Goal: Connect with others: Connect with others

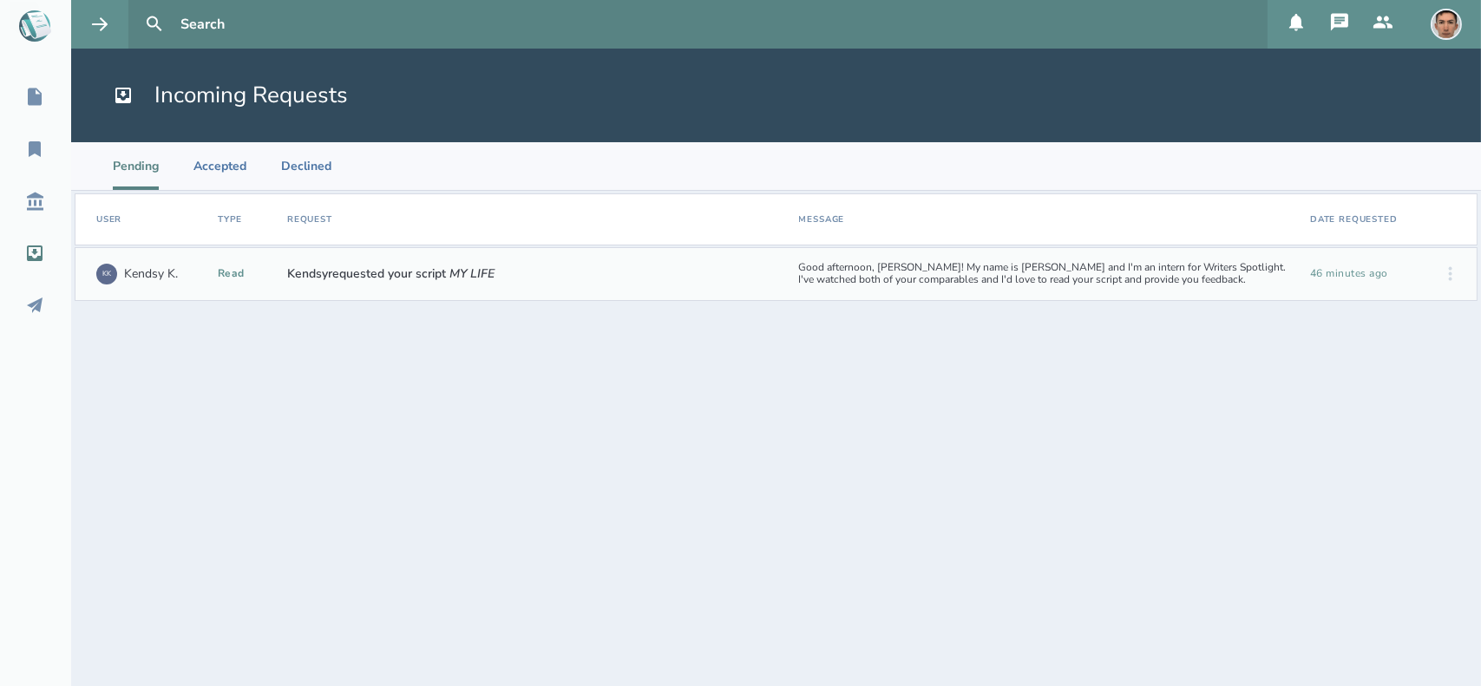
click at [30, 82] on link "My Scripts" at bounding box center [35, 97] width 71 height 38
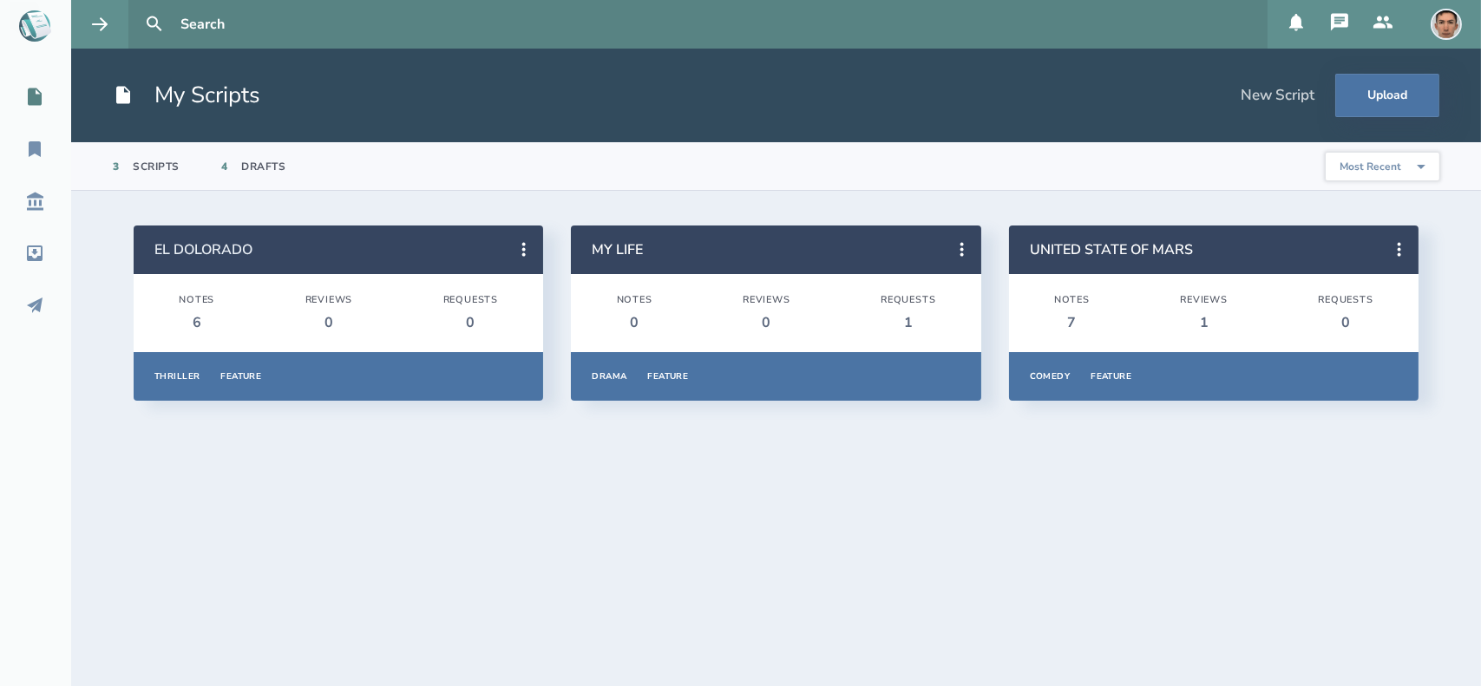
click at [252, 248] on link "EL DOLORADO" at bounding box center [203, 249] width 98 height 19
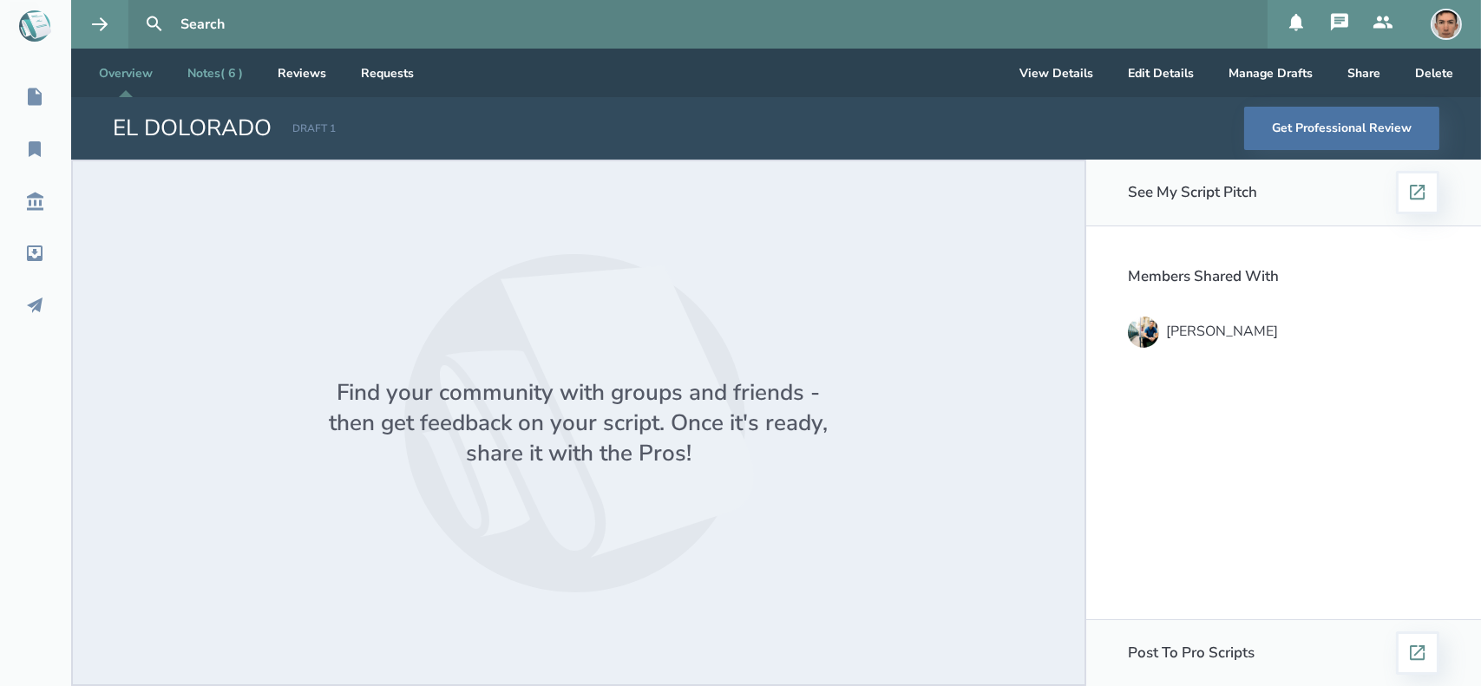
click at [226, 75] on link "Notes ( 6 )" at bounding box center [214, 73] width 83 height 49
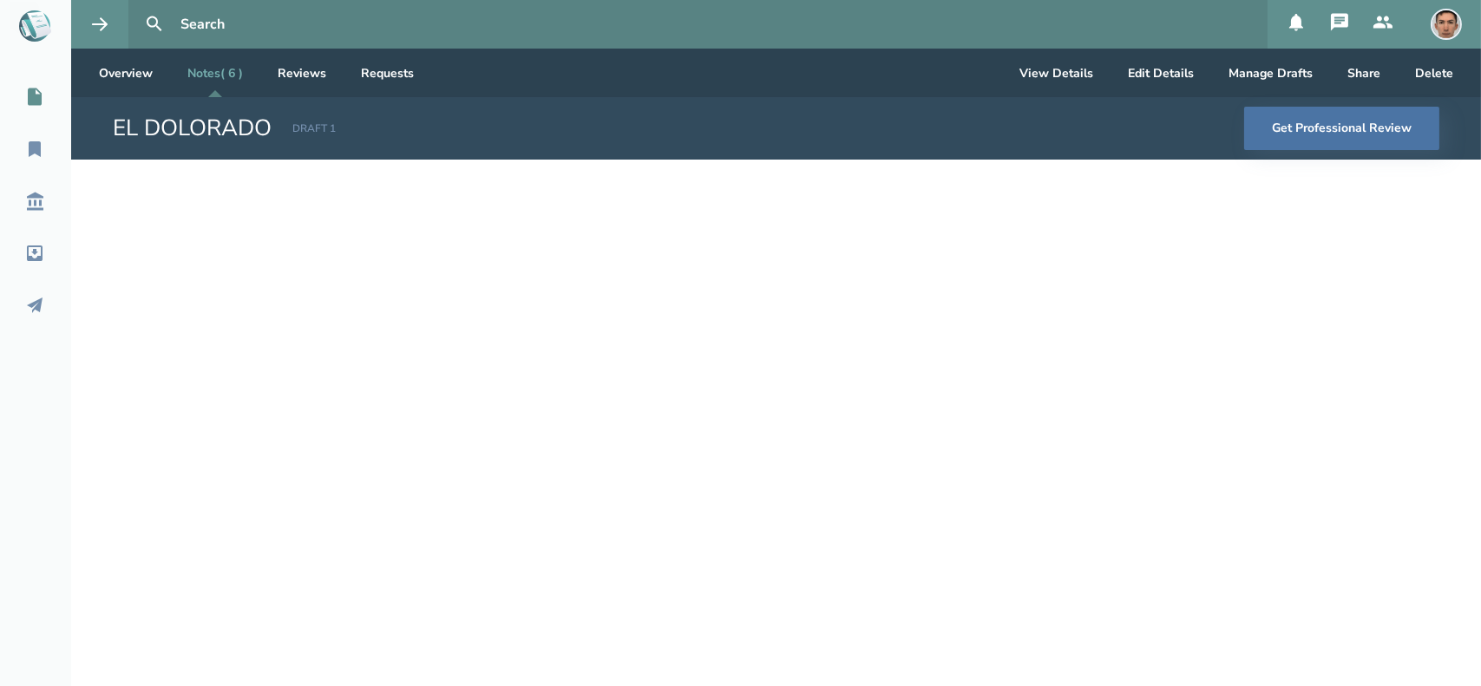
click at [31, 97] on icon at bounding box center [35, 96] width 14 height 17
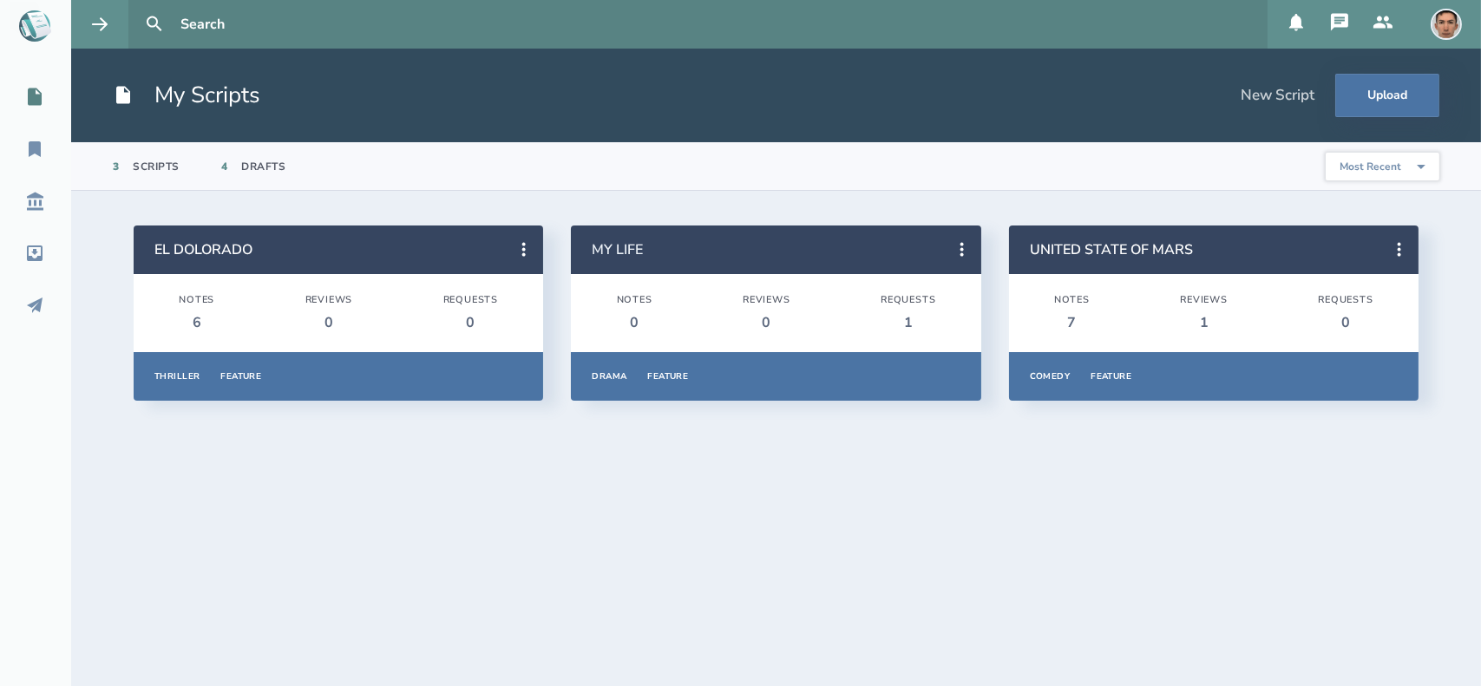
click at [657, 255] on h2 "MY LIFE" at bounding box center [767, 249] width 350 height 19
click at [612, 247] on link "MY LIFE" at bounding box center [617, 249] width 51 height 19
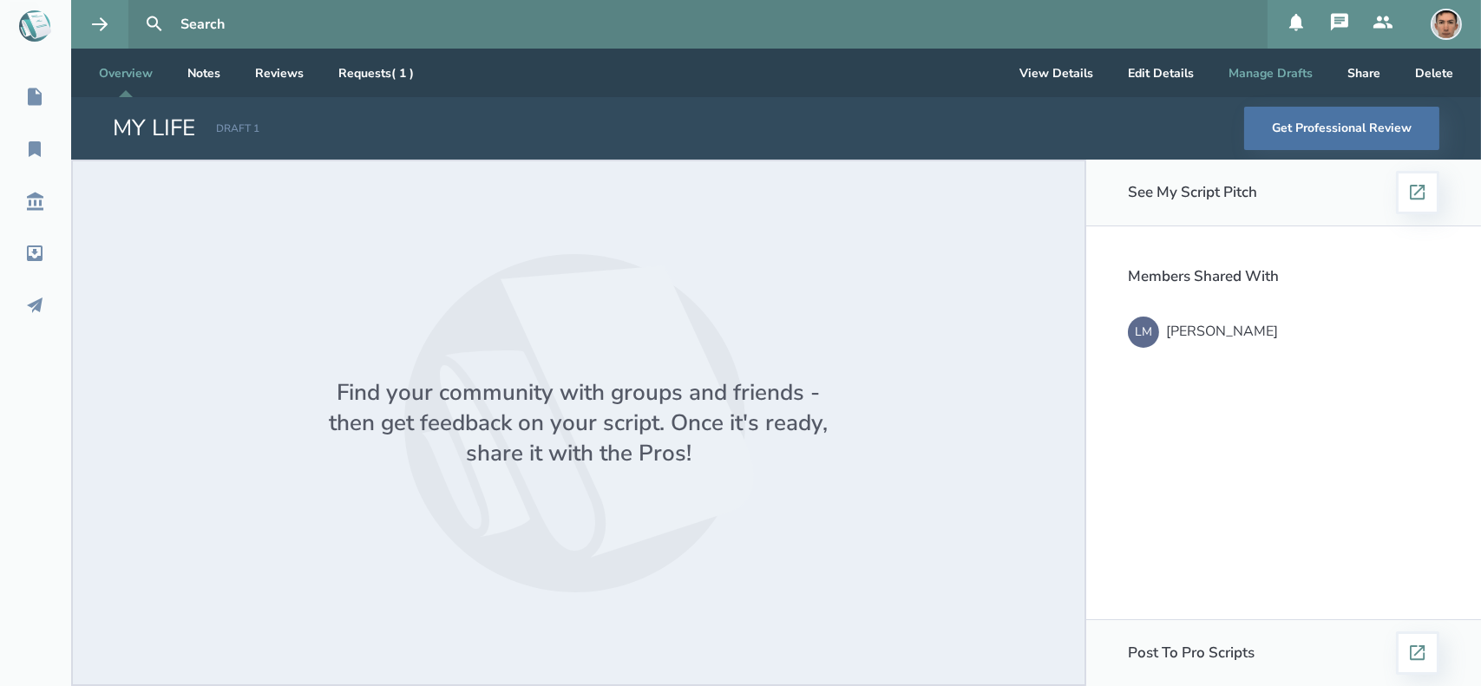
click at [1283, 75] on button "Manage Drafts" at bounding box center [1270, 73] width 112 height 49
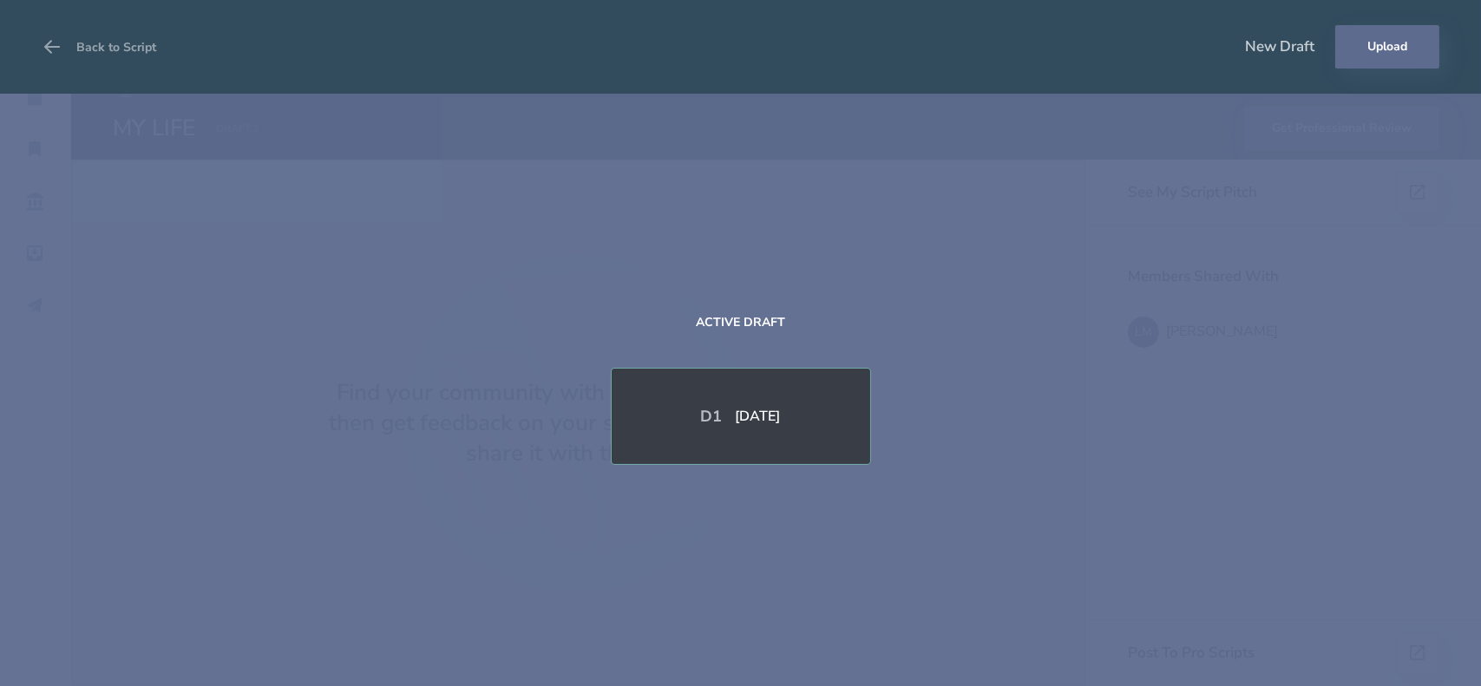
click at [1376, 36] on button "Upload" at bounding box center [1387, 46] width 104 height 43
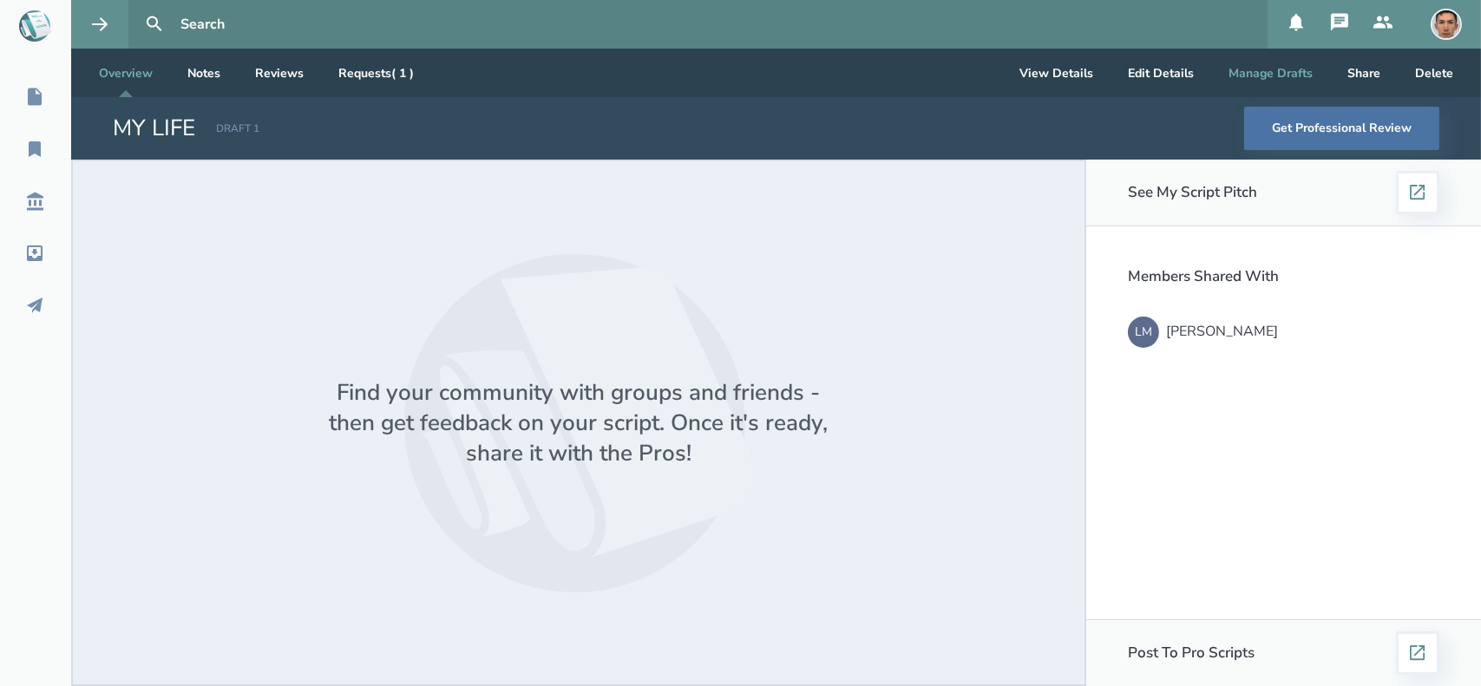
click at [1303, 72] on button "Manage Drafts" at bounding box center [1270, 73] width 112 height 49
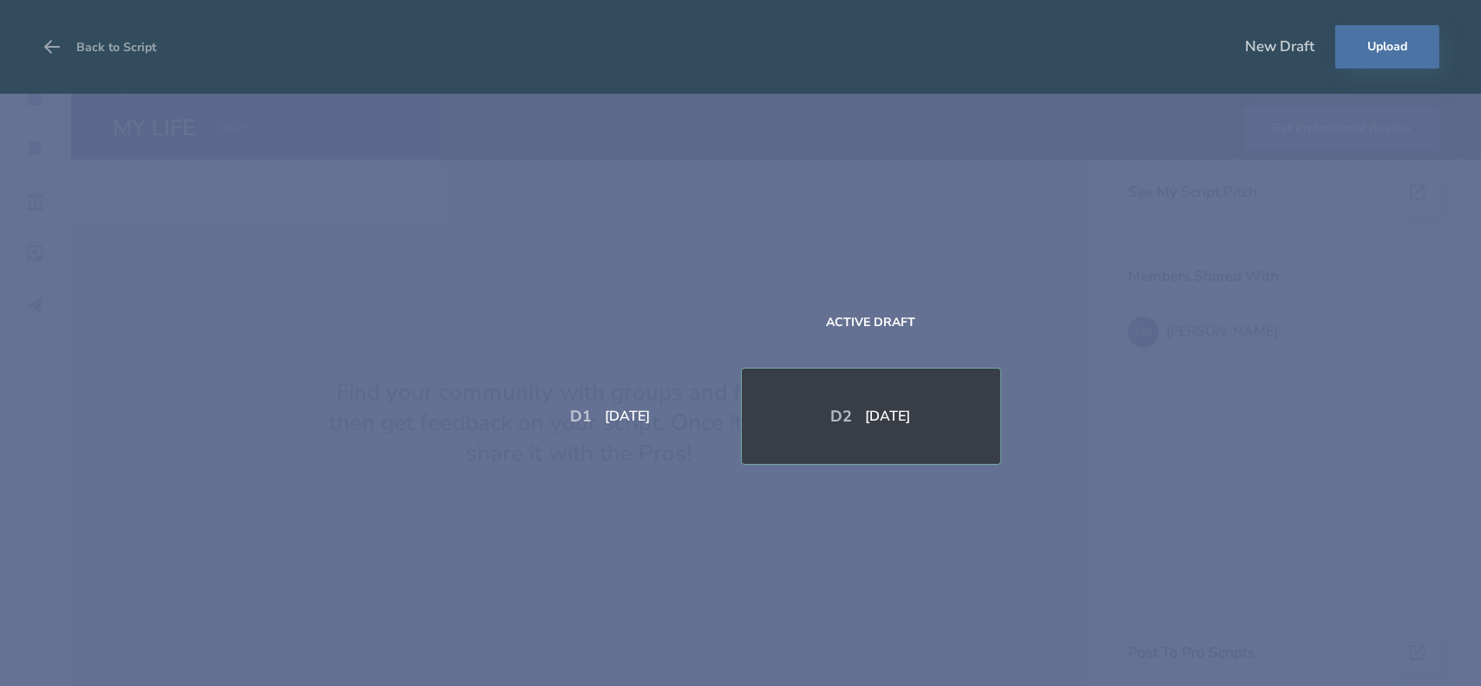
click at [952, 298] on div "D 1 Sep 1, 2025 Active Draft D 2 Sep 11, 2025" at bounding box center [740, 390] width 1481 height 592
click at [54, 50] on icon at bounding box center [52, 46] width 21 height 21
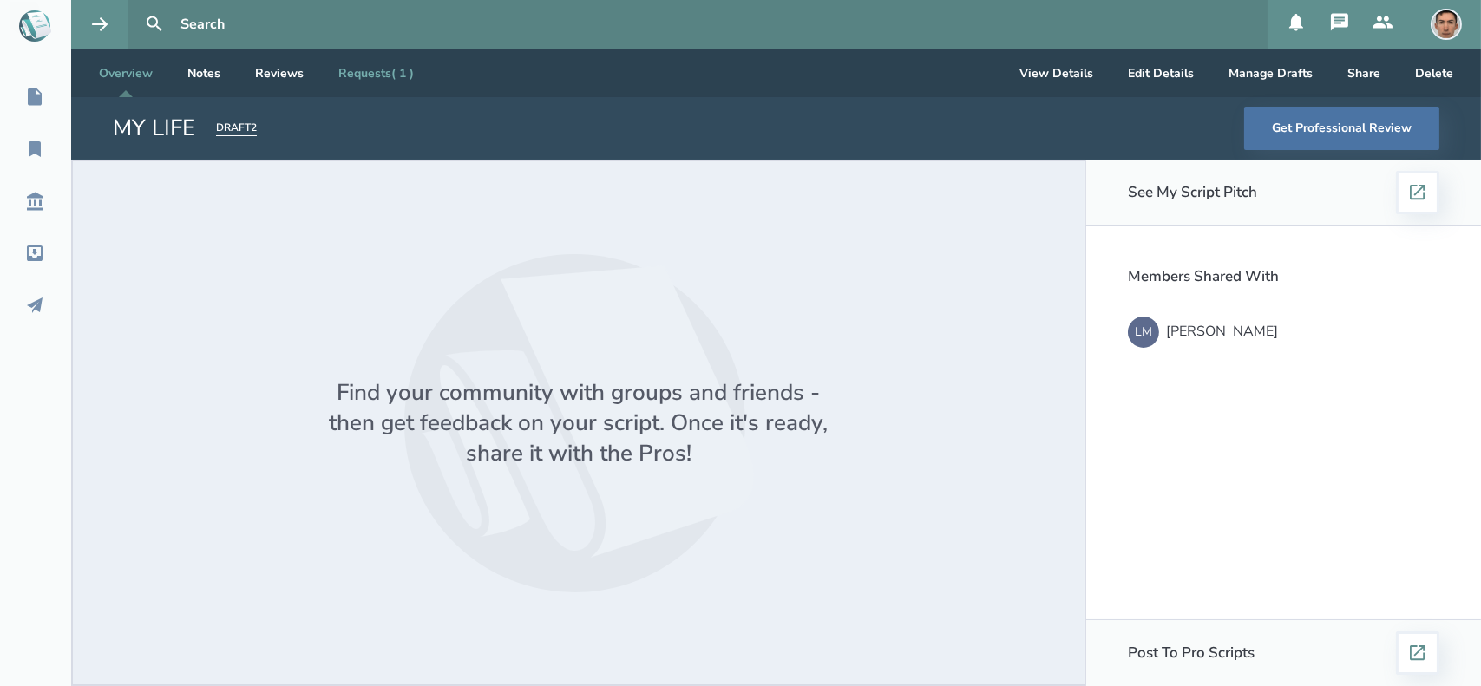
click at [386, 76] on link "Requests ( 1 )" at bounding box center [375, 73] width 103 height 49
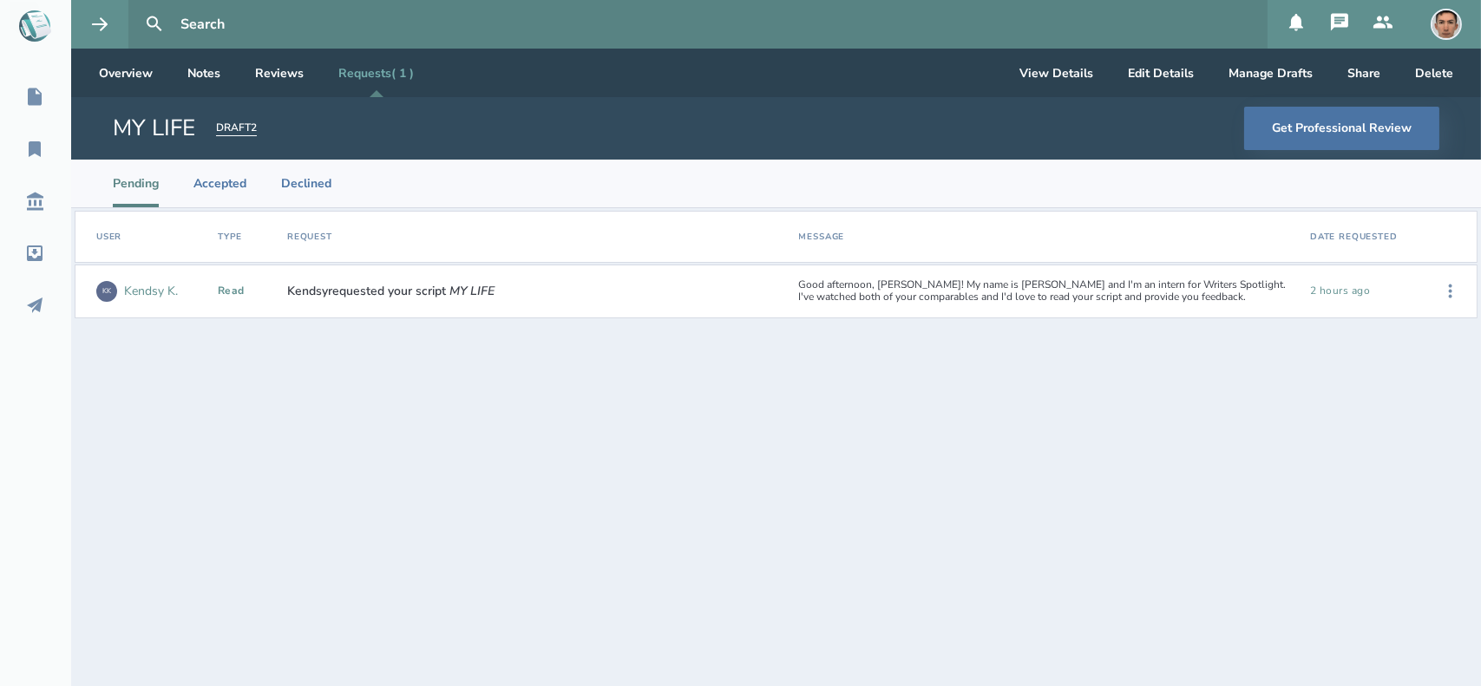
click at [141, 291] on div "Kendsy K." at bounding box center [151, 291] width 54 height 14
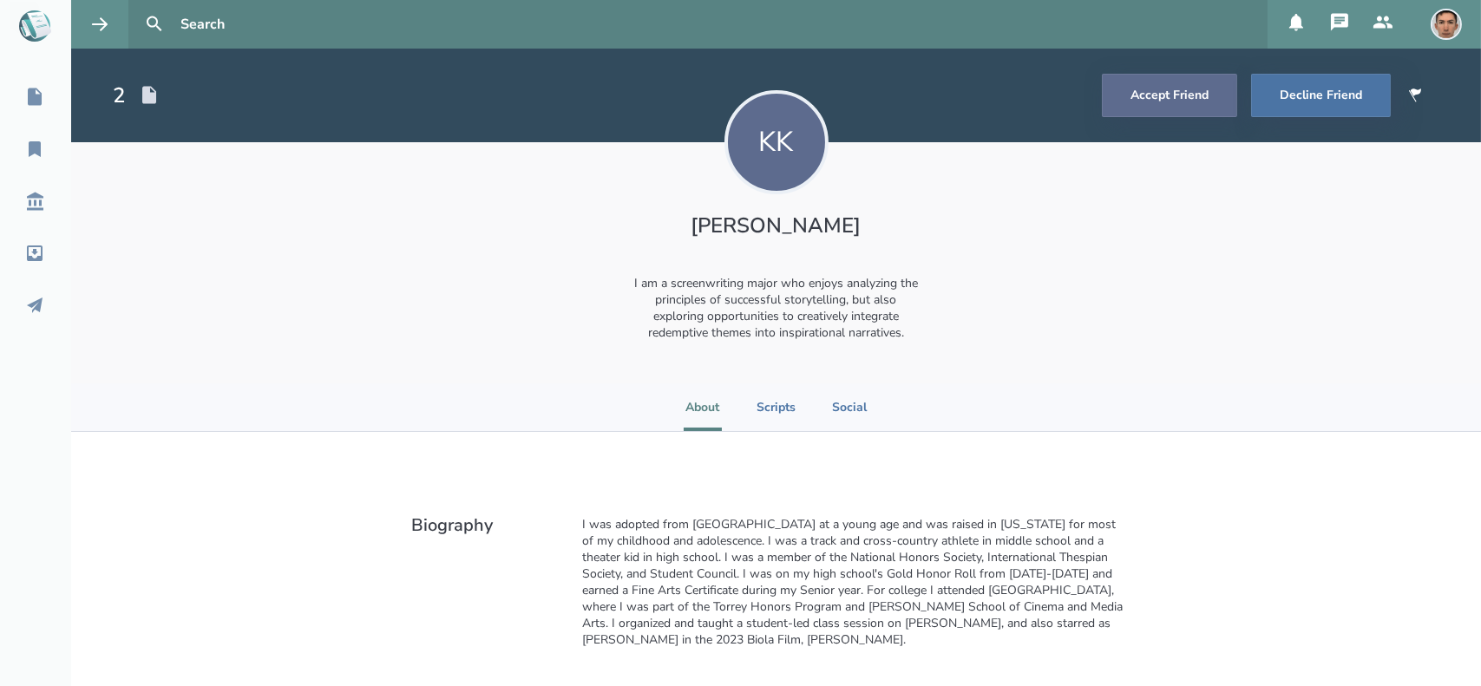
click at [1159, 102] on button "Accept Friend" at bounding box center [1169, 95] width 135 height 43
click at [1344, 34] on button at bounding box center [1338, 24] width 43 height 49
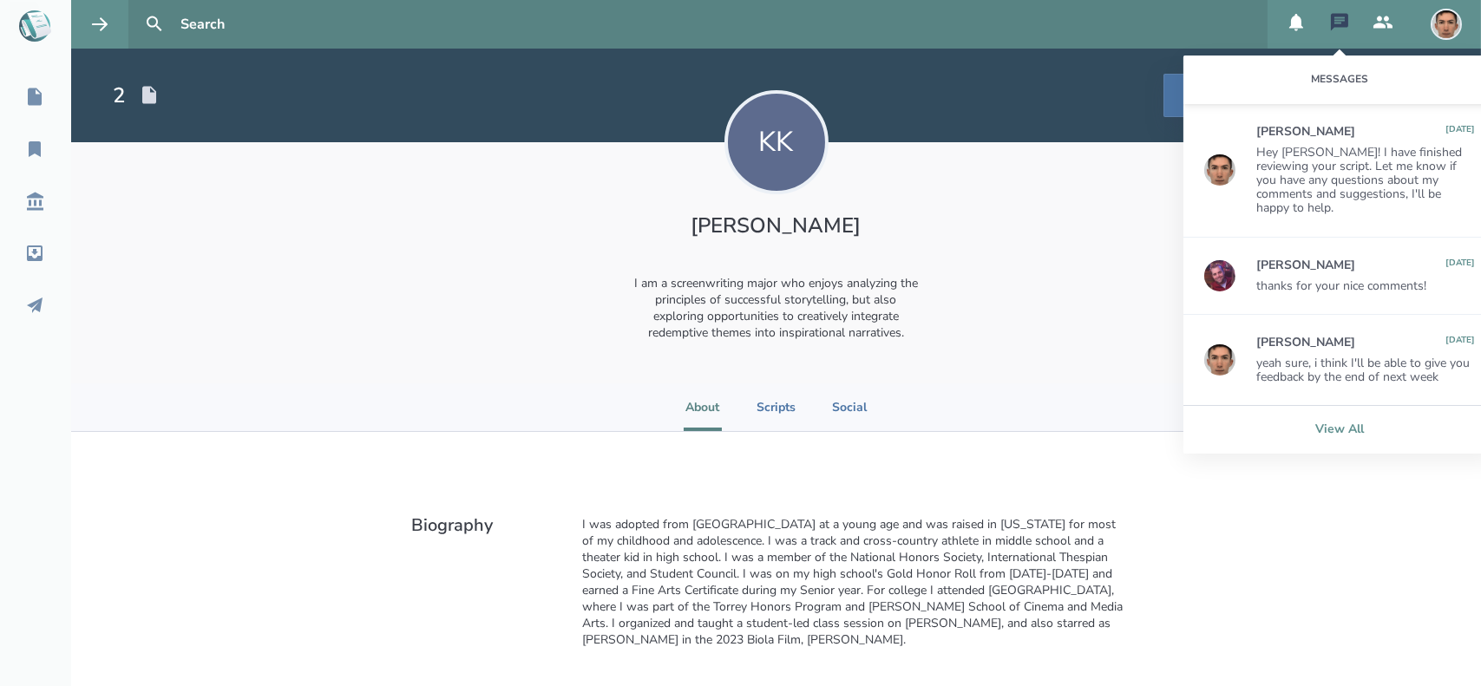
click at [1298, 410] on link "View All" at bounding box center [1339, 429] width 312 height 49
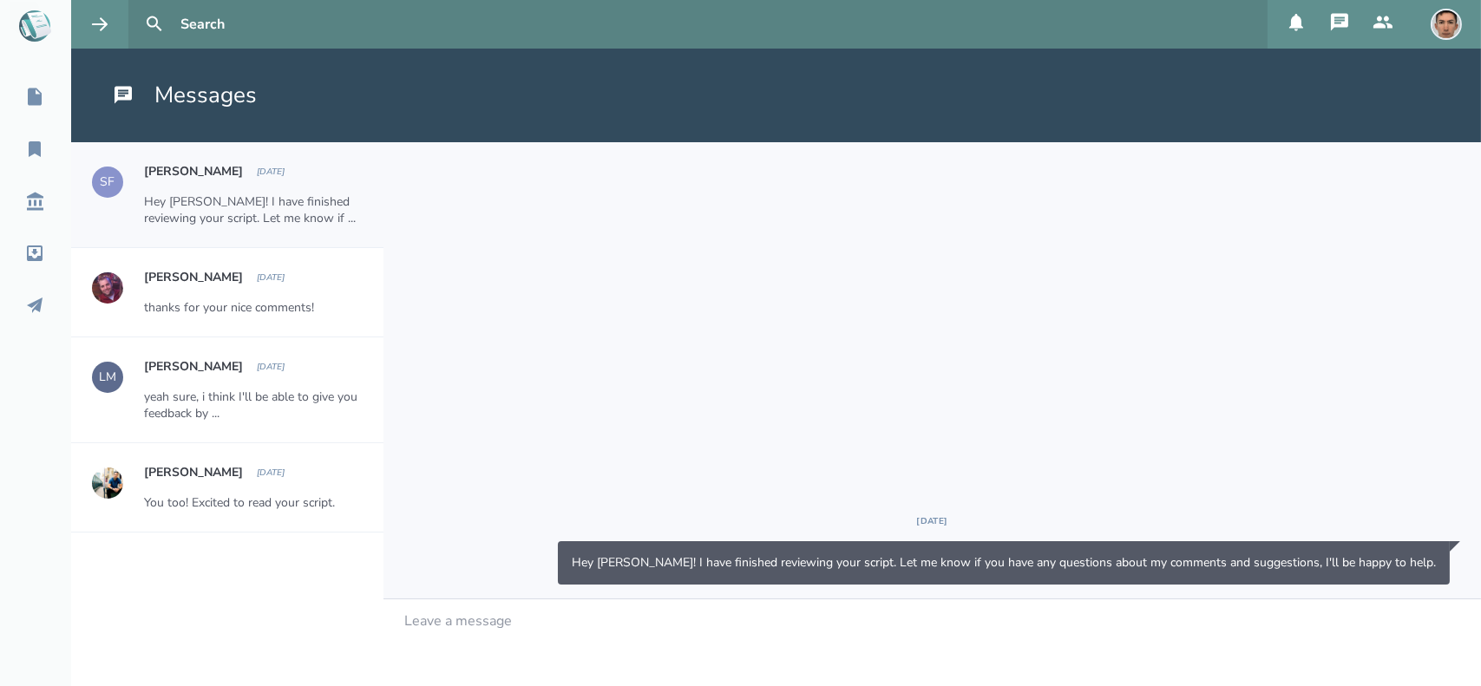
click at [209, 22] on input "text" at bounding box center [716, 24] width 1087 height 49
type input "kendsy"
click at [135, 5] on button at bounding box center [154, 24] width 38 height 38
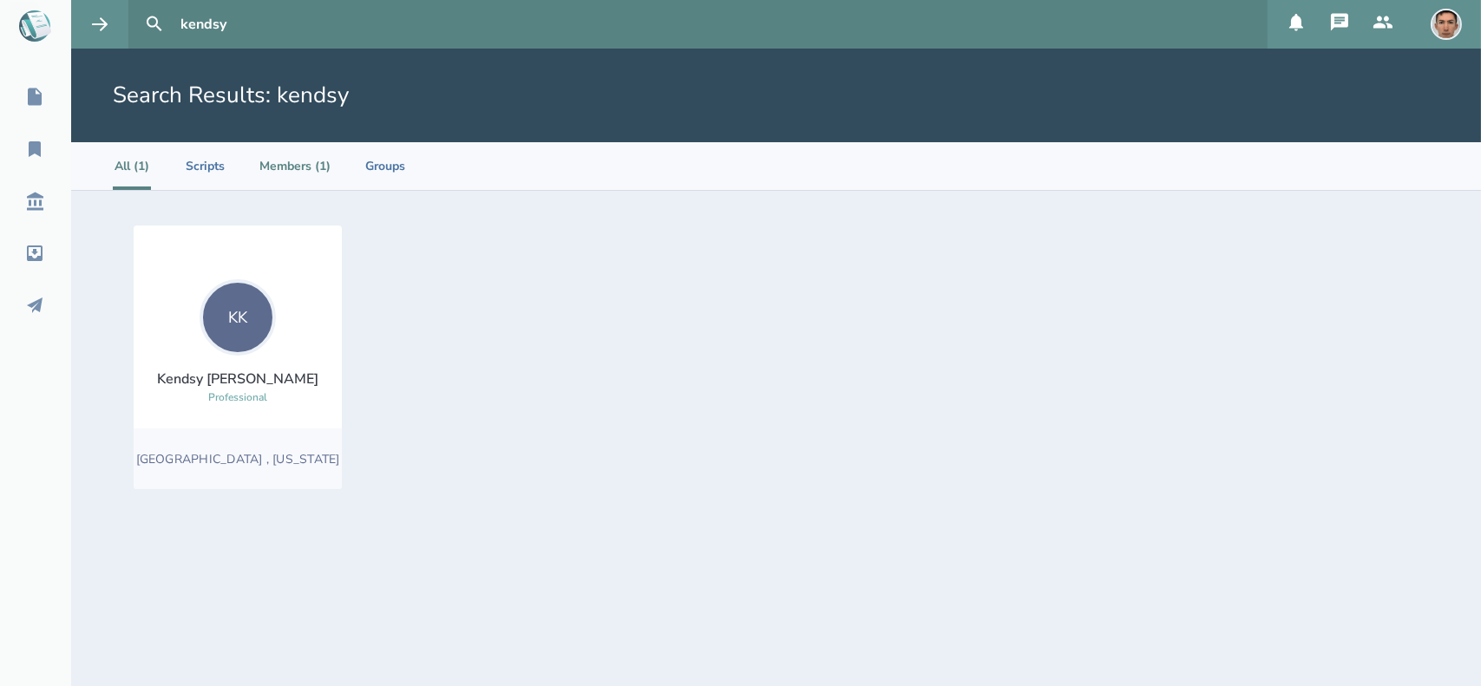
click at [297, 167] on li "Members (1)" at bounding box center [294, 166] width 71 height 48
click at [239, 330] on div "KK" at bounding box center [237, 317] width 76 height 76
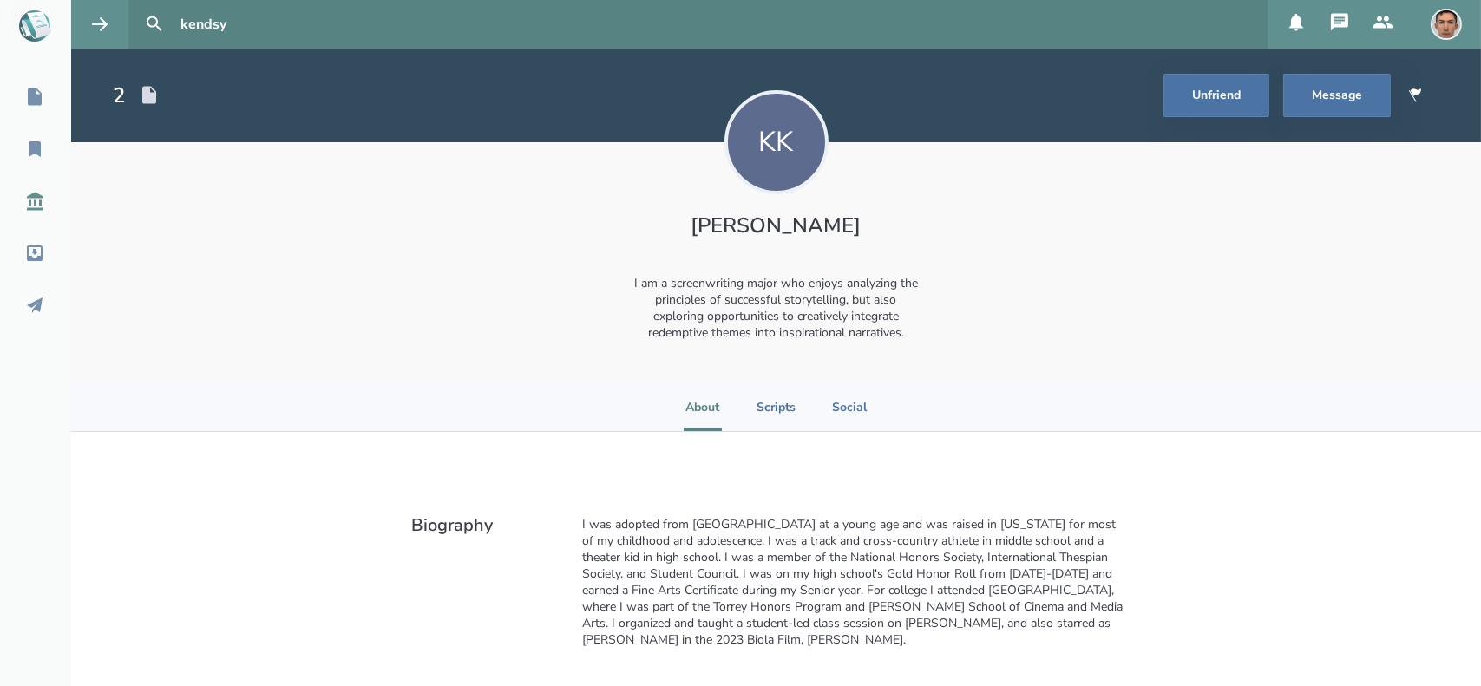
click at [31, 193] on icon at bounding box center [35, 202] width 16 height 18
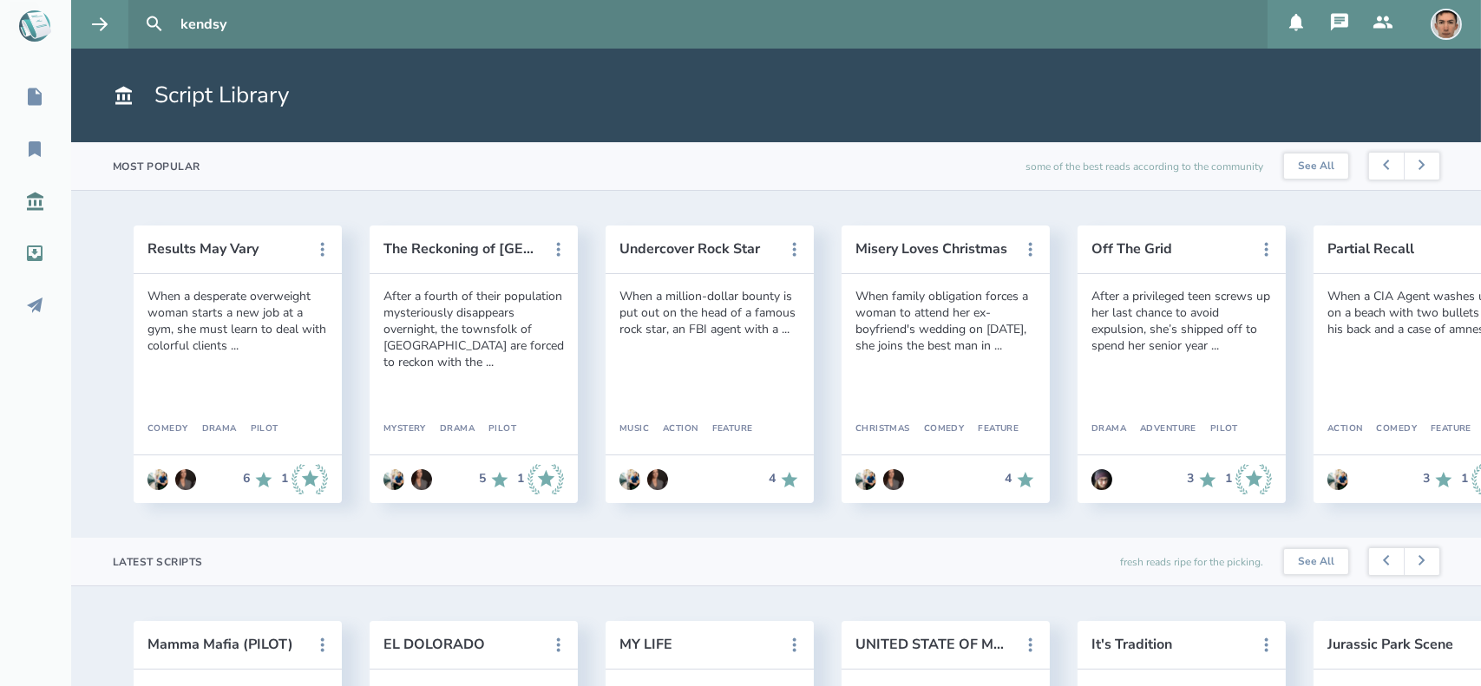
click at [36, 252] on icon at bounding box center [35, 253] width 16 height 16
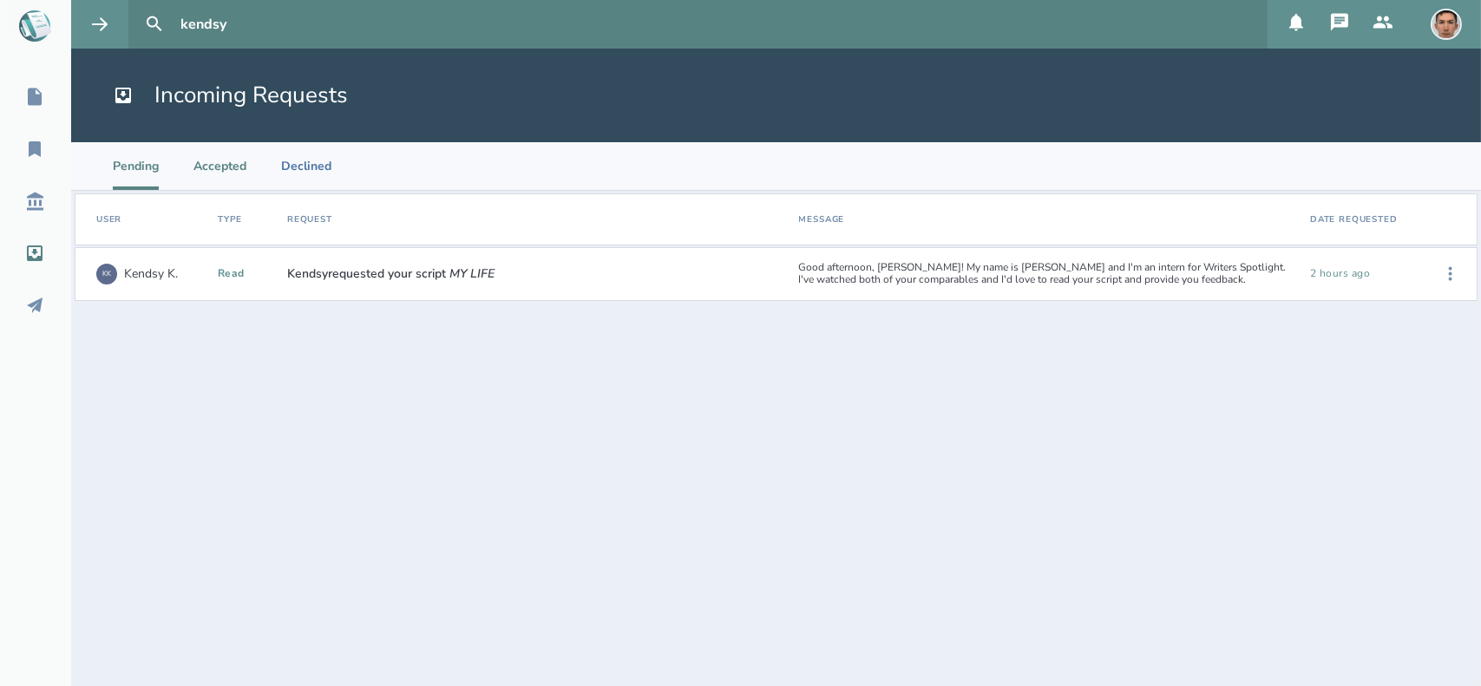
click at [214, 165] on li "Accepted" at bounding box center [219, 166] width 53 height 48
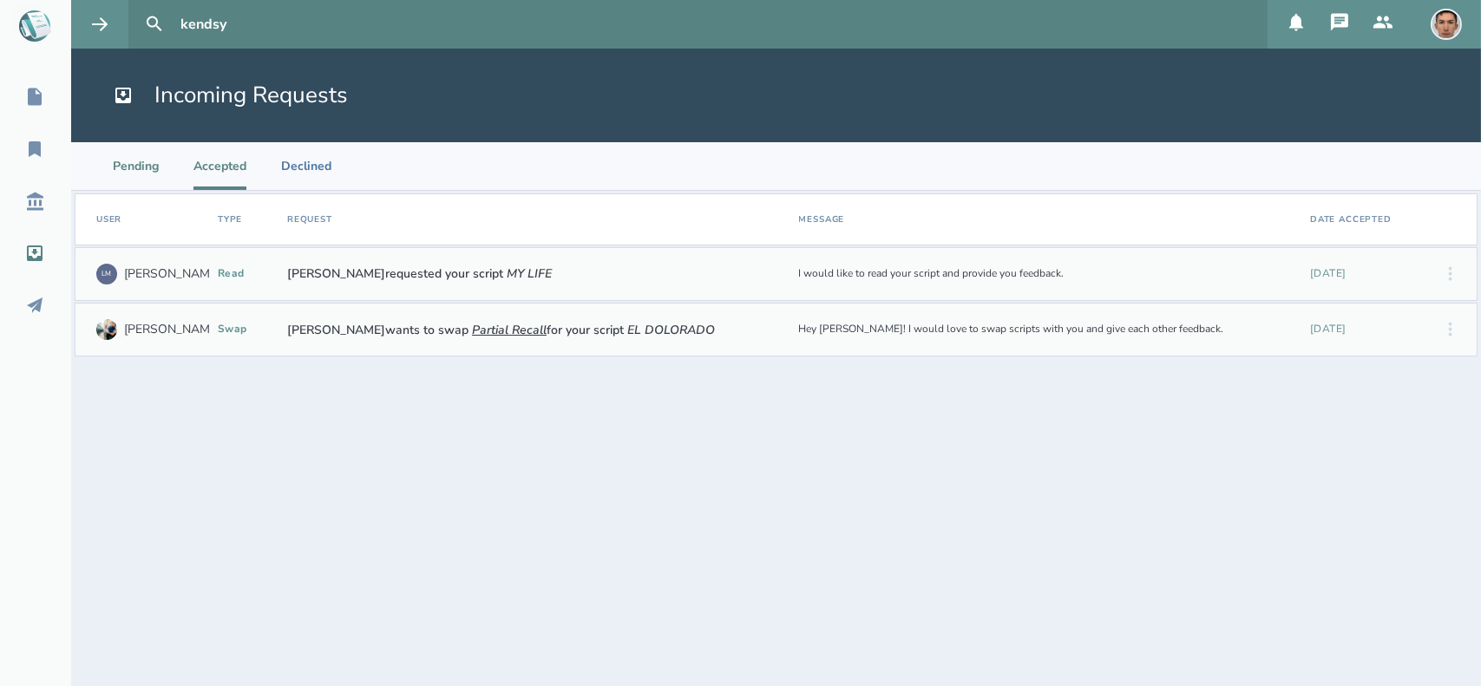
click at [141, 167] on li "Pending" at bounding box center [136, 166] width 46 height 48
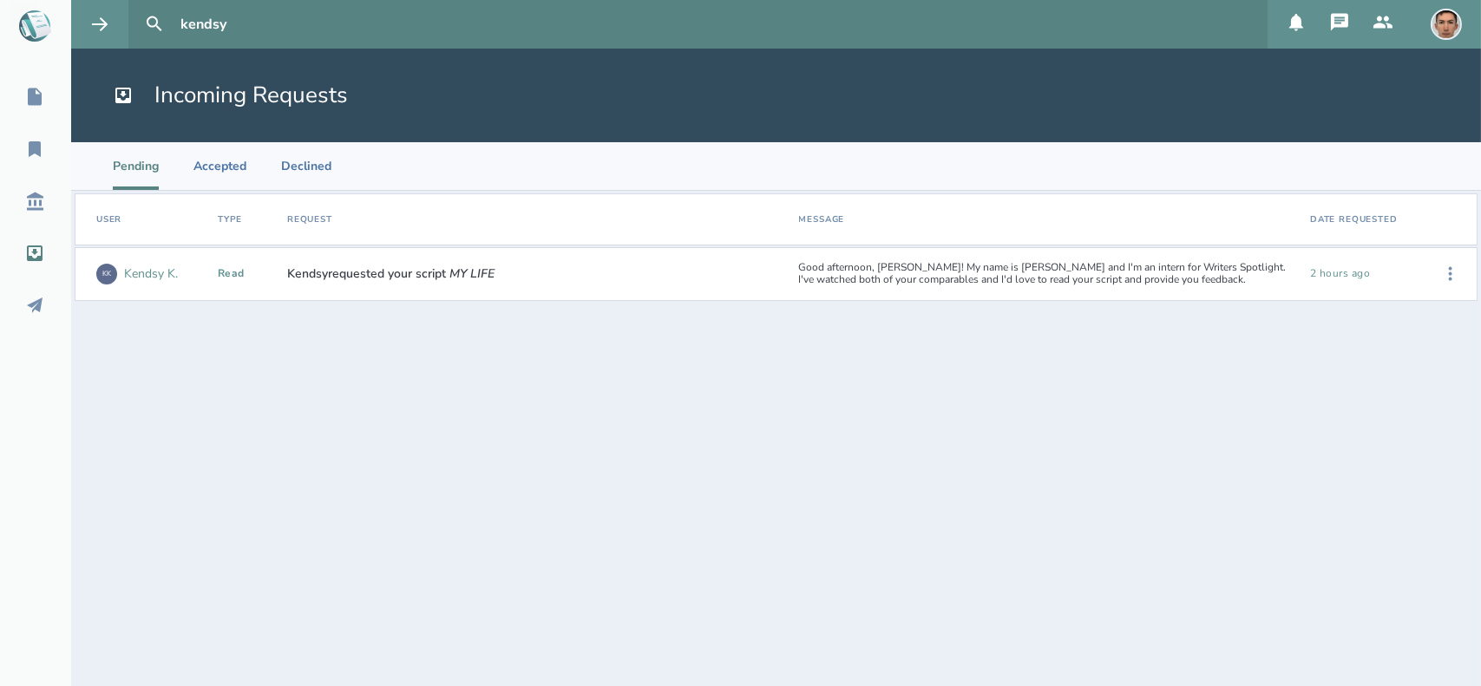
click at [152, 271] on div "Kendsy K." at bounding box center [151, 274] width 54 height 14
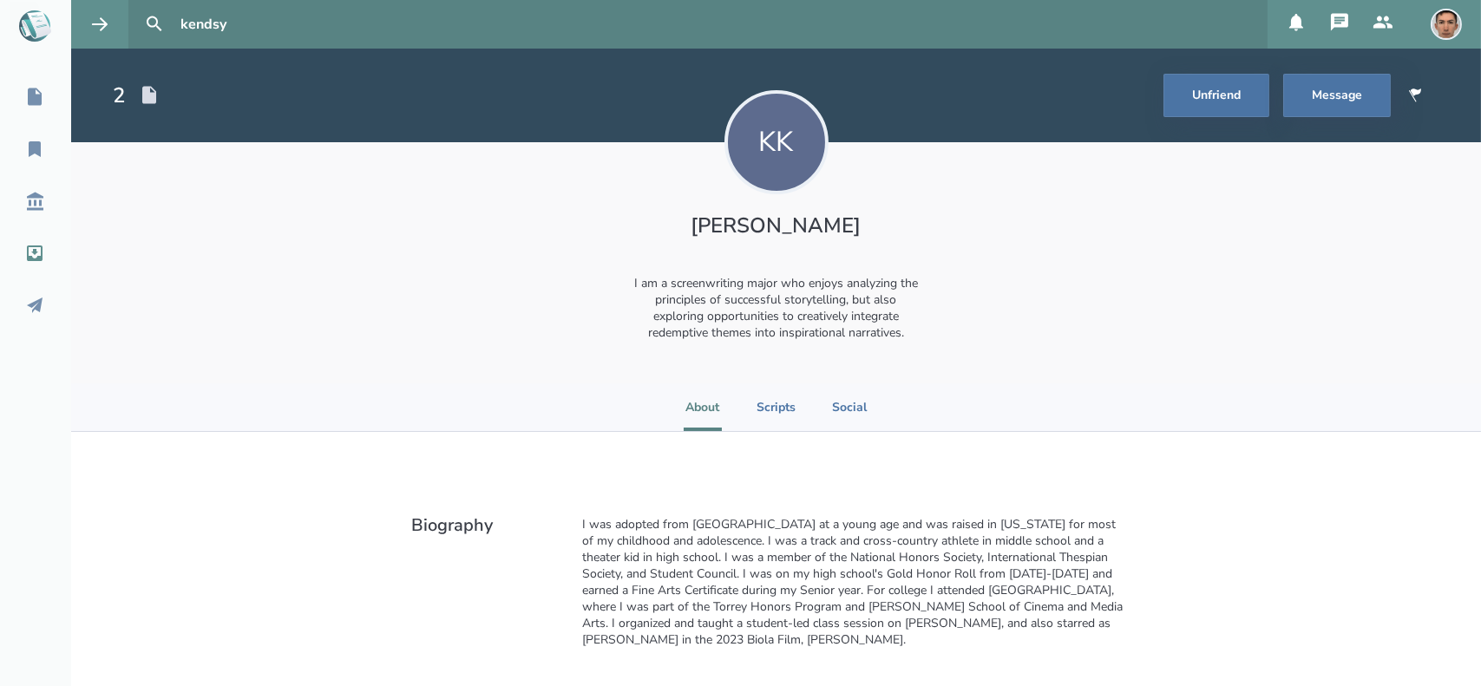
click at [40, 250] on icon at bounding box center [34, 253] width 21 height 21
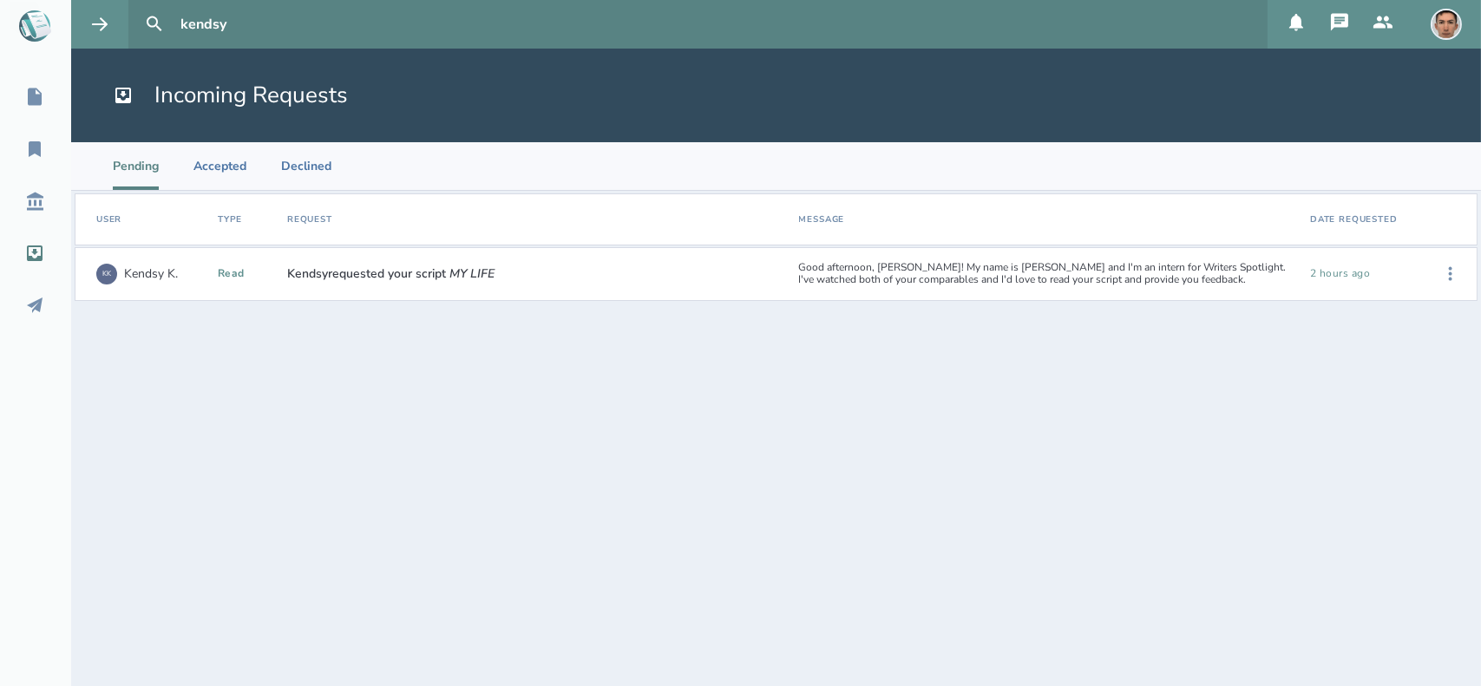
click at [260, 269] on div "read" at bounding box center [246, 274] width 56 height 12
click at [1447, 276] on icon at bounding box center [1450, 274] width 21 height 21
click at [1371, 276] on div "Accept" at bounding box center [1396, 274] width 106 height 38
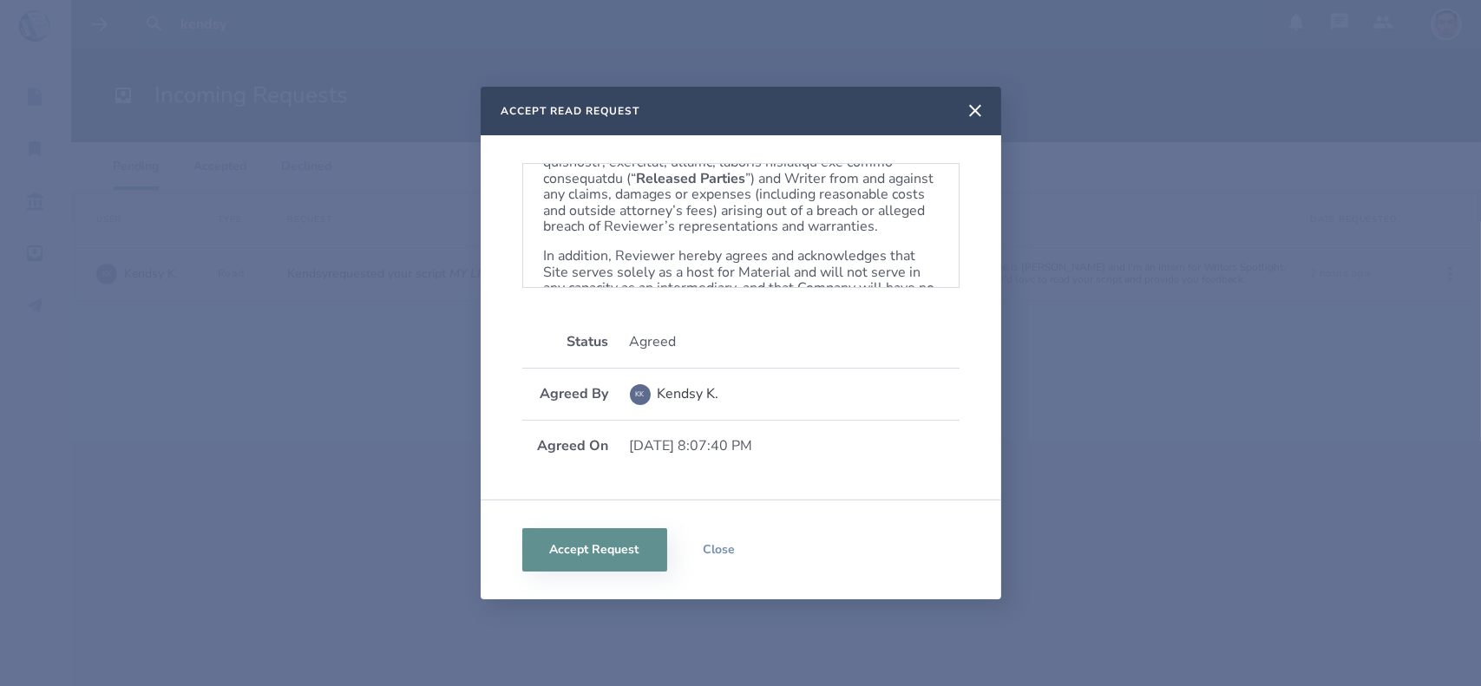
scroll to position [1098, 0]
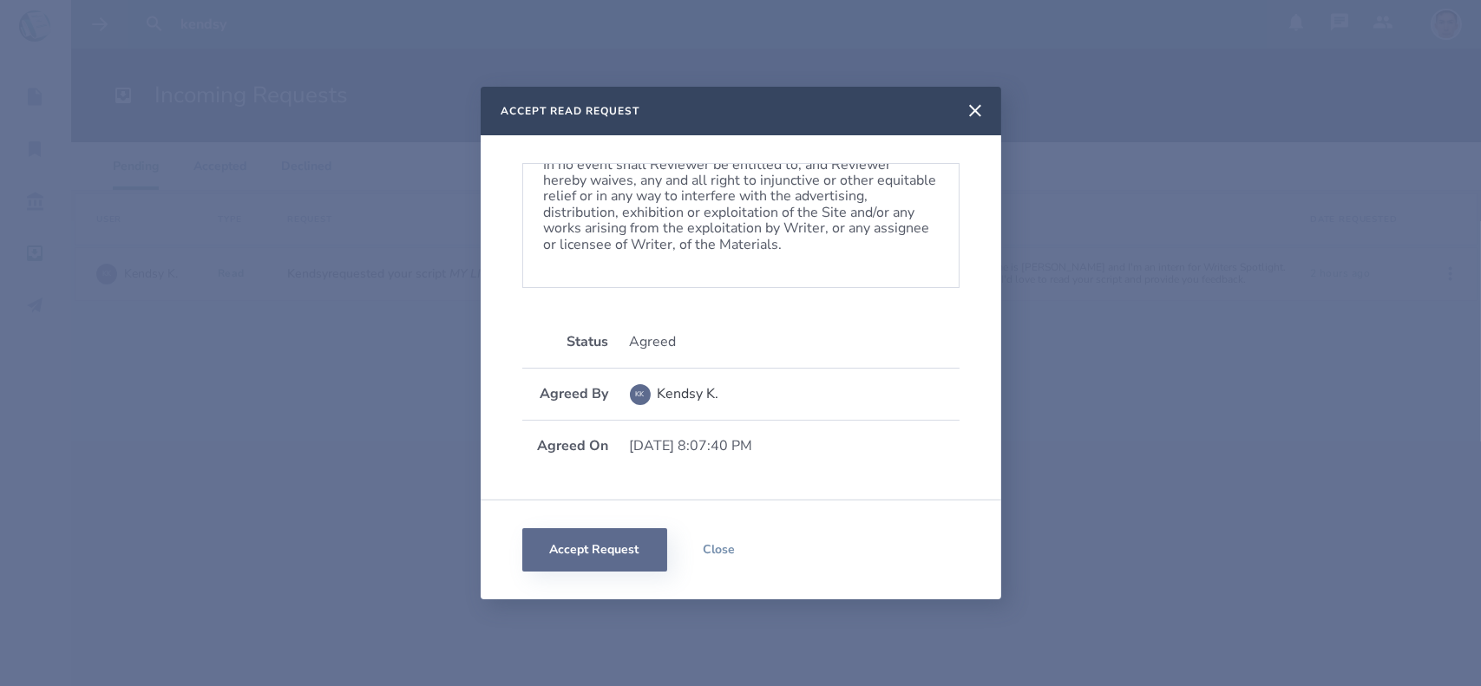
click at [626, 550] on button "Accept Request" at bounding box center [594, 549] width 145 height 43
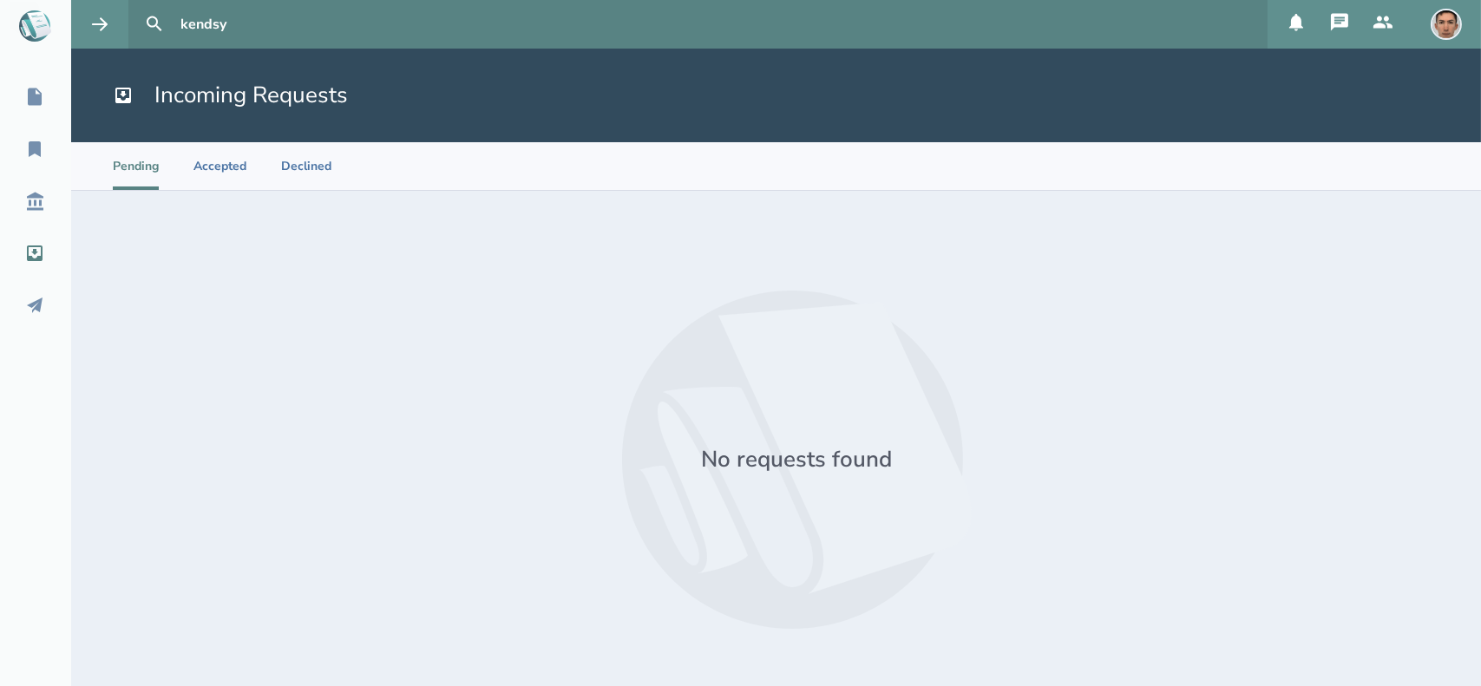
click at [1381, 23] on icon at bounding box center [1382, 22] width 21 height 21
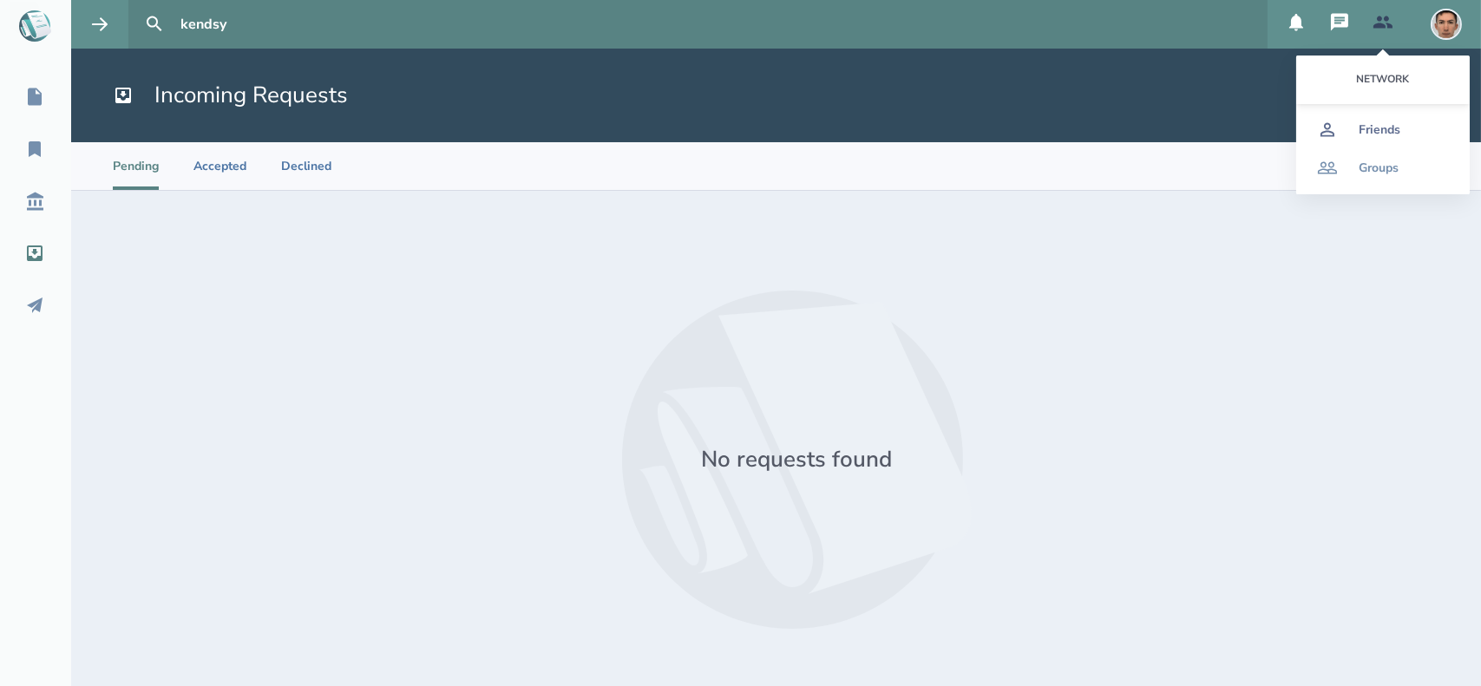
click at [1374, 127] on div "Friends" at bounding box center [1379, 130] width 42 height 14
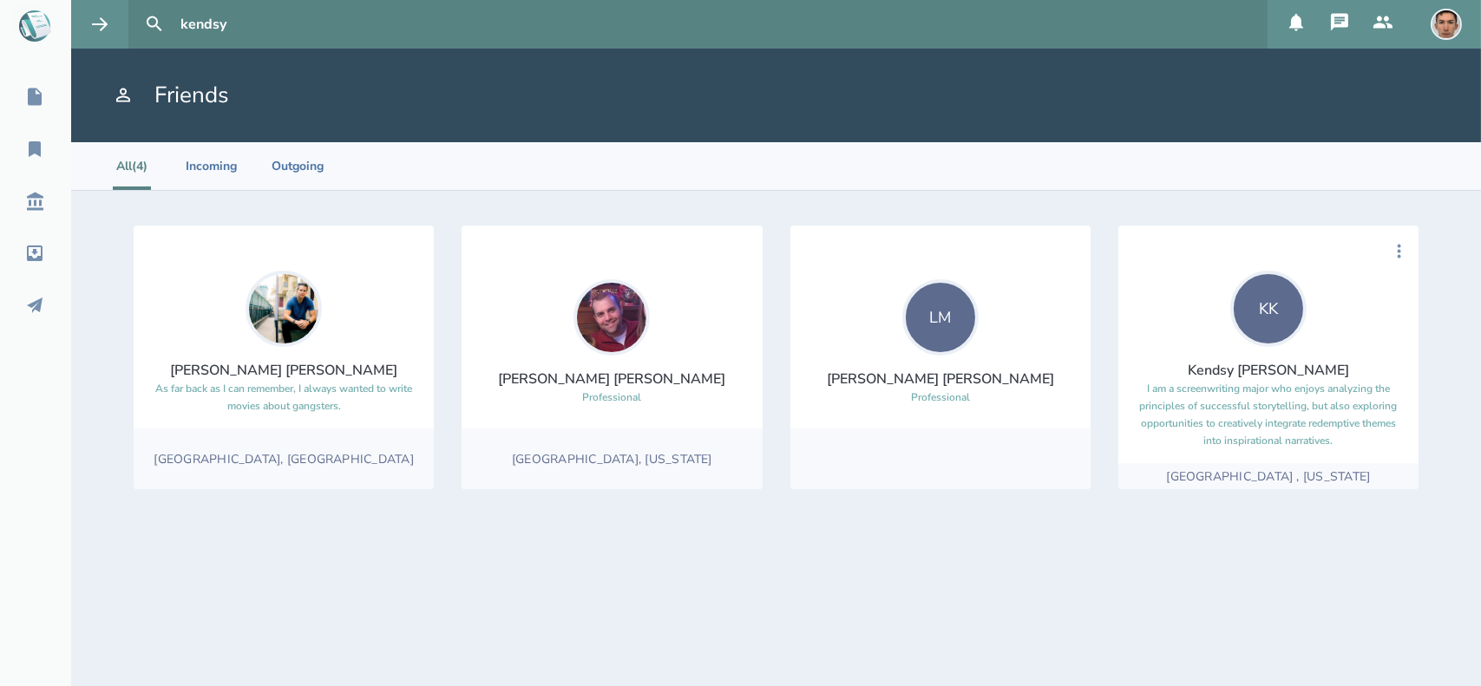
click at [1343, 342] on link "KK Kendsy [PERSON_NAME] I am a screenwriting major who enjoys analyzing the pri…" at bounding box center [1268, 360] width 272 height 179
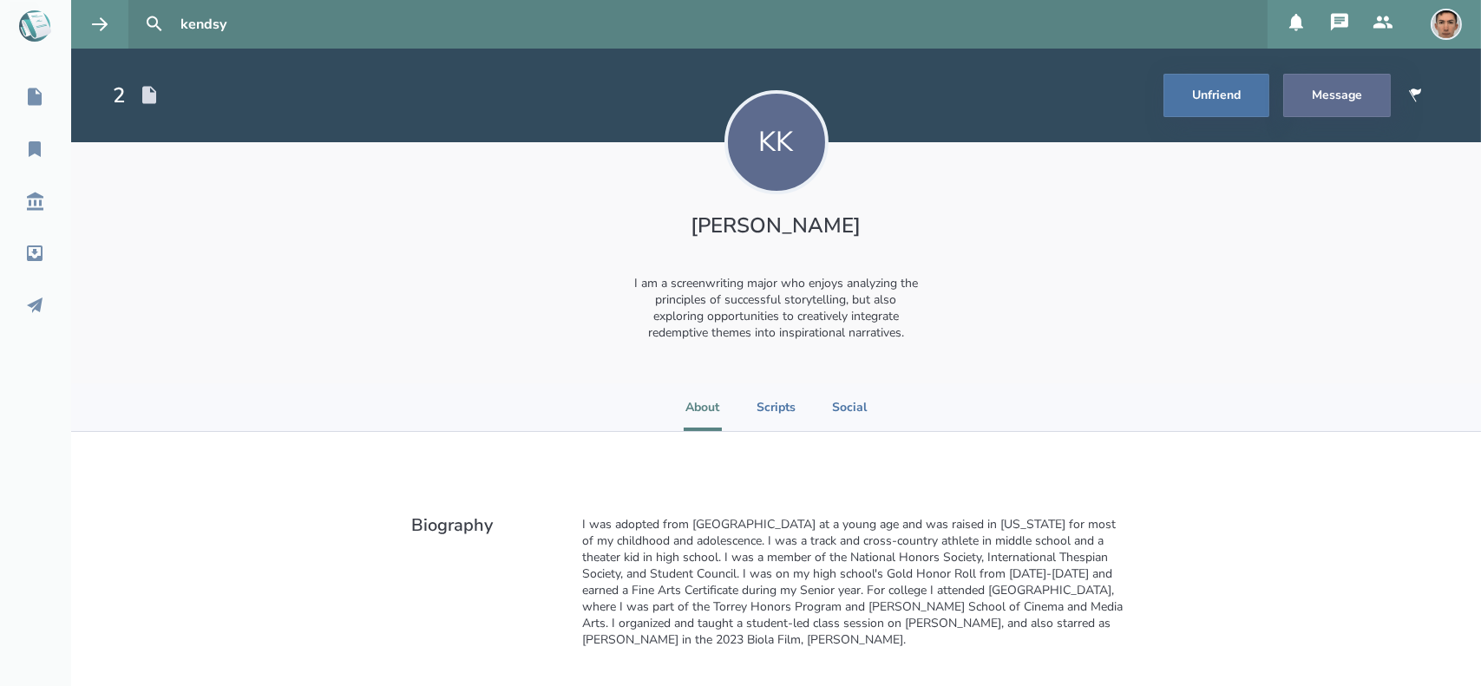
click at [1325, 95] on button "Message" at bounding box center [1337, 95] width 108 height 43
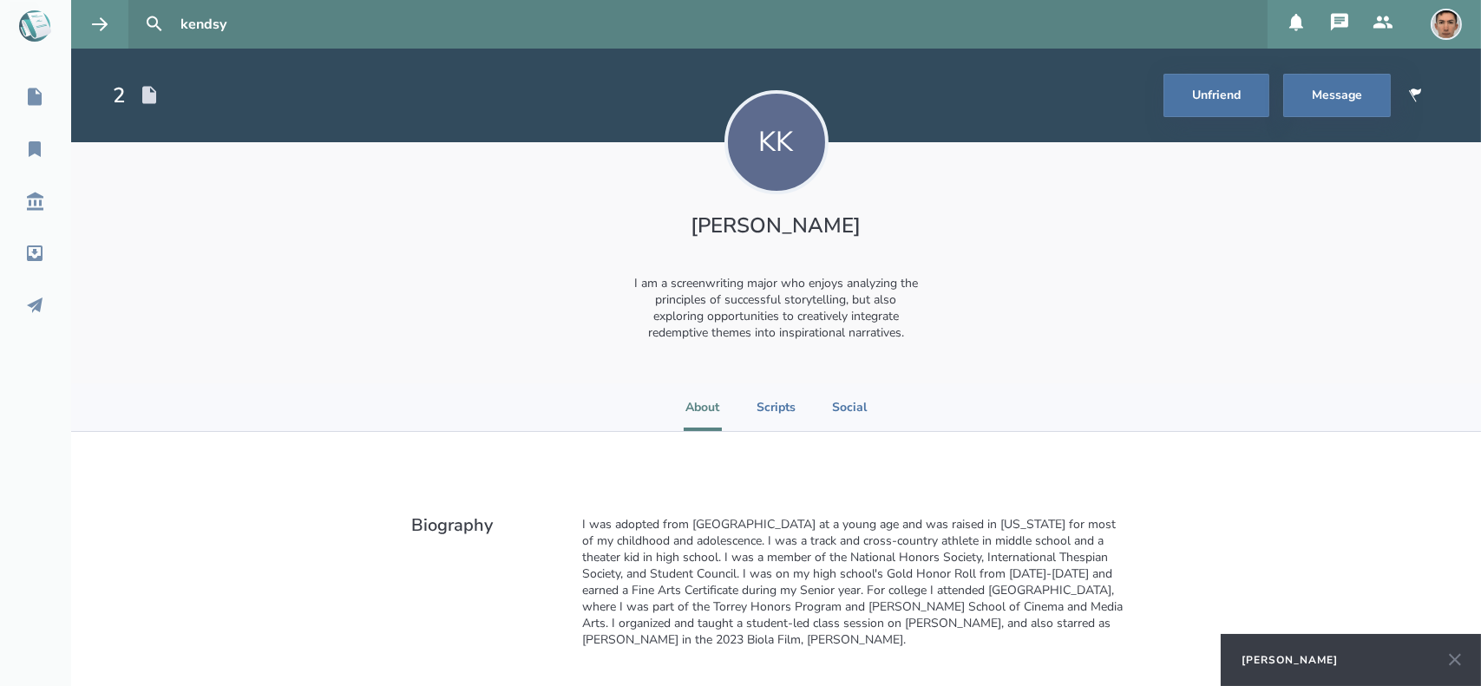
click at [1280, 659] on div "[PERSON_NAME]" at bounding box center [1289, 660] width 96 height 14
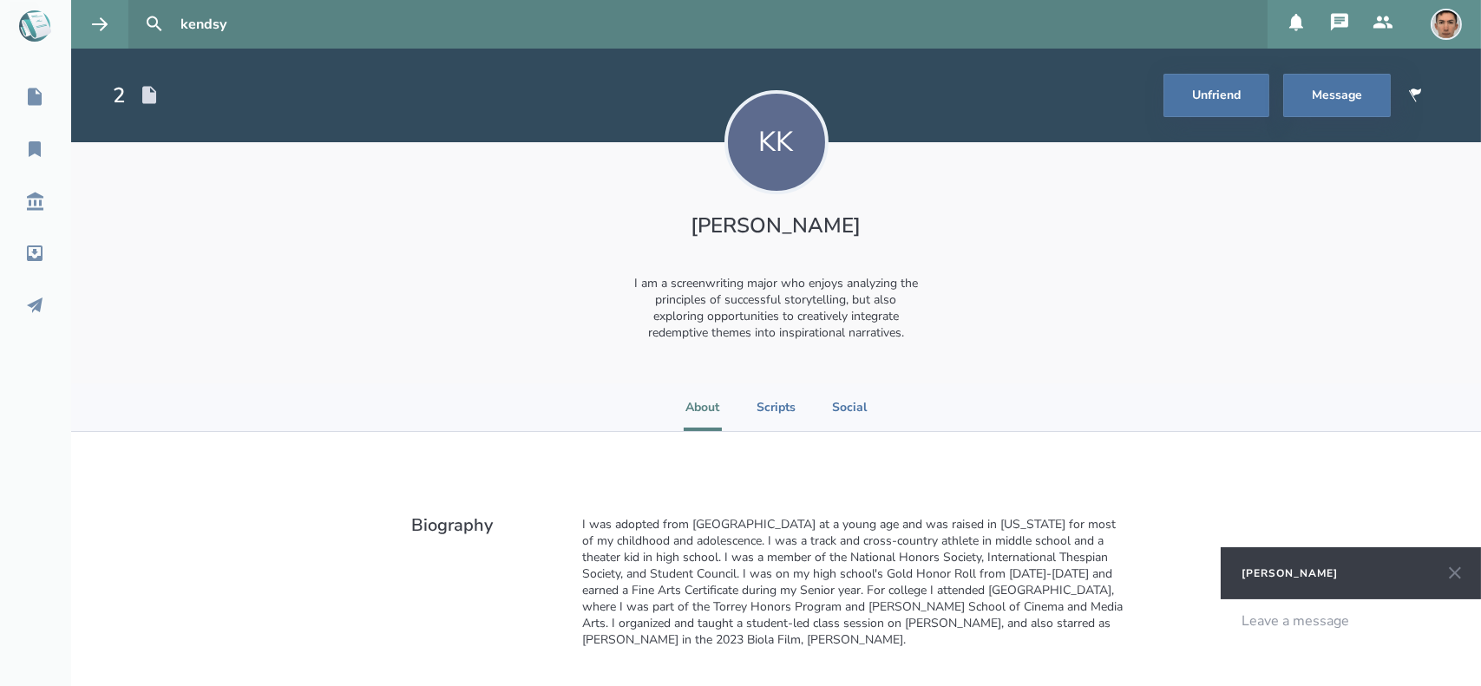
click at [1285, 637] on div "Leave a message" at bounding box center [1350, 642] width 260 height 87
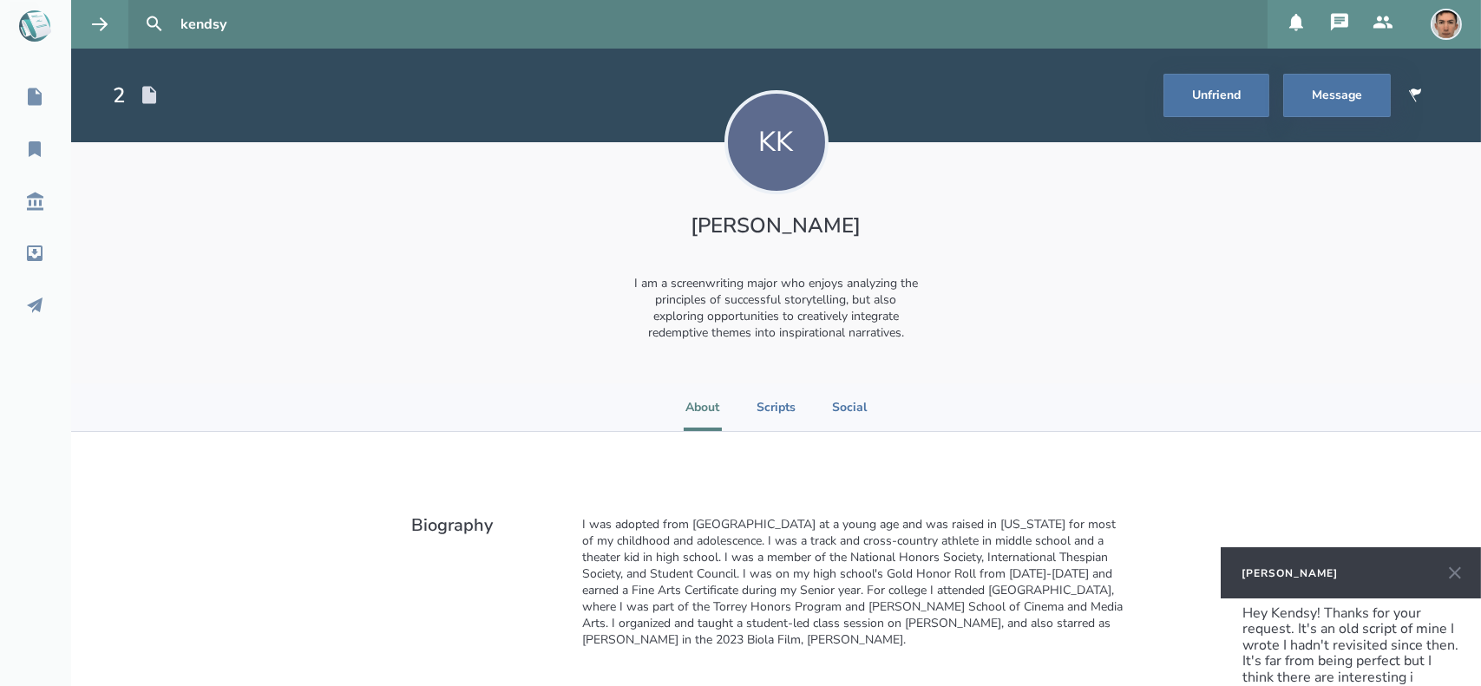
scroll to position [24, 0]
click at [1308, 660] on span "Hey Kendsy! Thanks for your request. It's an old script of mine I wrote I hadn'…" at bounding box center [1351, 632] width 219 height 83
click at [1306, 672] on div "Hey Kendsy! Thanks for your request. It's an old script of mine I wrote I hadn'…" at bounding box center [1351, 632] width 218 height 80
click at [1287, 628] on span "Hey Kendsy! Thanks for your request. It's an old script of mine I wrote I hadn'…" at bounding box center [1351, 632] width 219 height 83
click at [1338, 646] on span "Hey Kendsy! Thanks for your request. It's an old script of mine I wrote when I …" at bounding box center [1349, 636] width 215 height 99
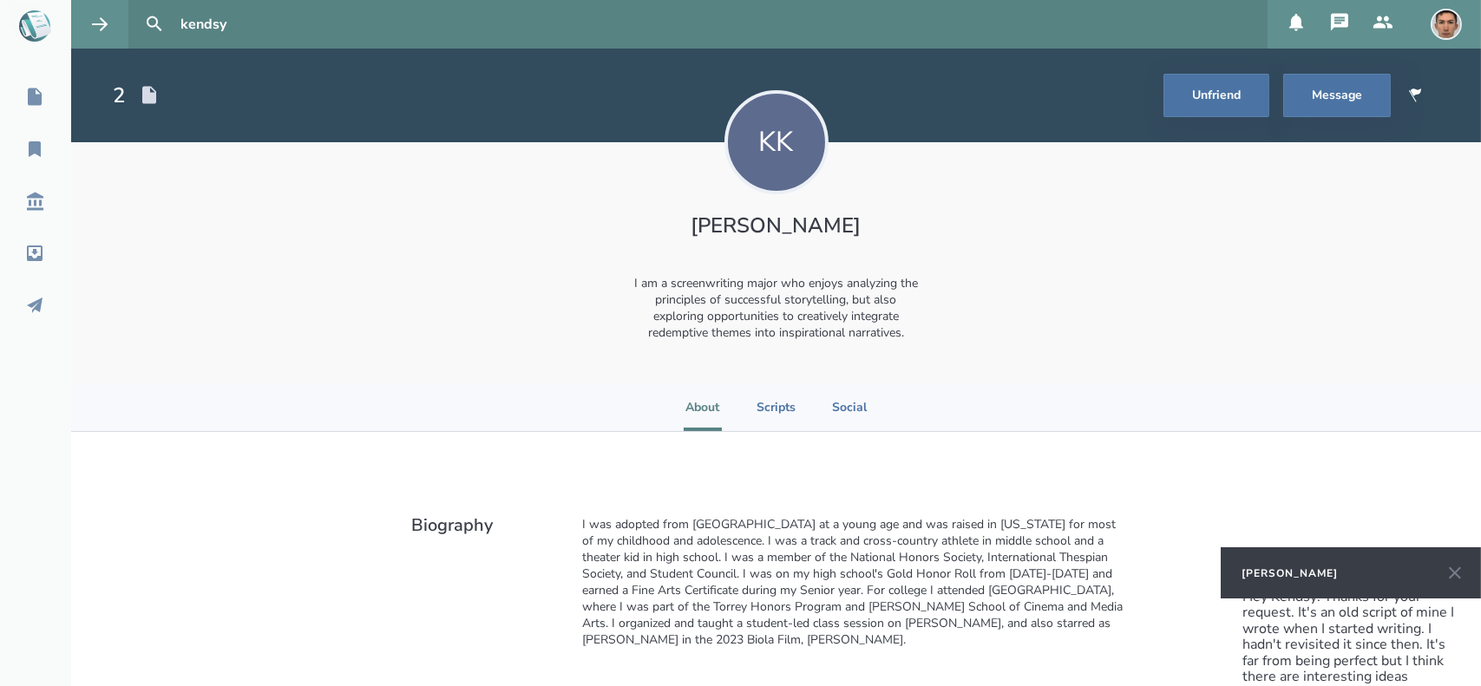
click at [1423, 648] on span "Hey Kendsy! Thanks for your request. It's an old script of mine I wrote when I …" at bounding box center [1349, 636] width 215 height 99
click at [1423, 647] on span "Hey Kendsy! Thanks for your request. It's an old script of mine I wrote when I …" at bounding box center [1349, 636] width 215 height 99
click at [1443, 664] on div "Hey Kendsy! Thanks for your request. It's an old script of mine I wrote when I …" at bounding box center [1351, 624] width 218 height 95
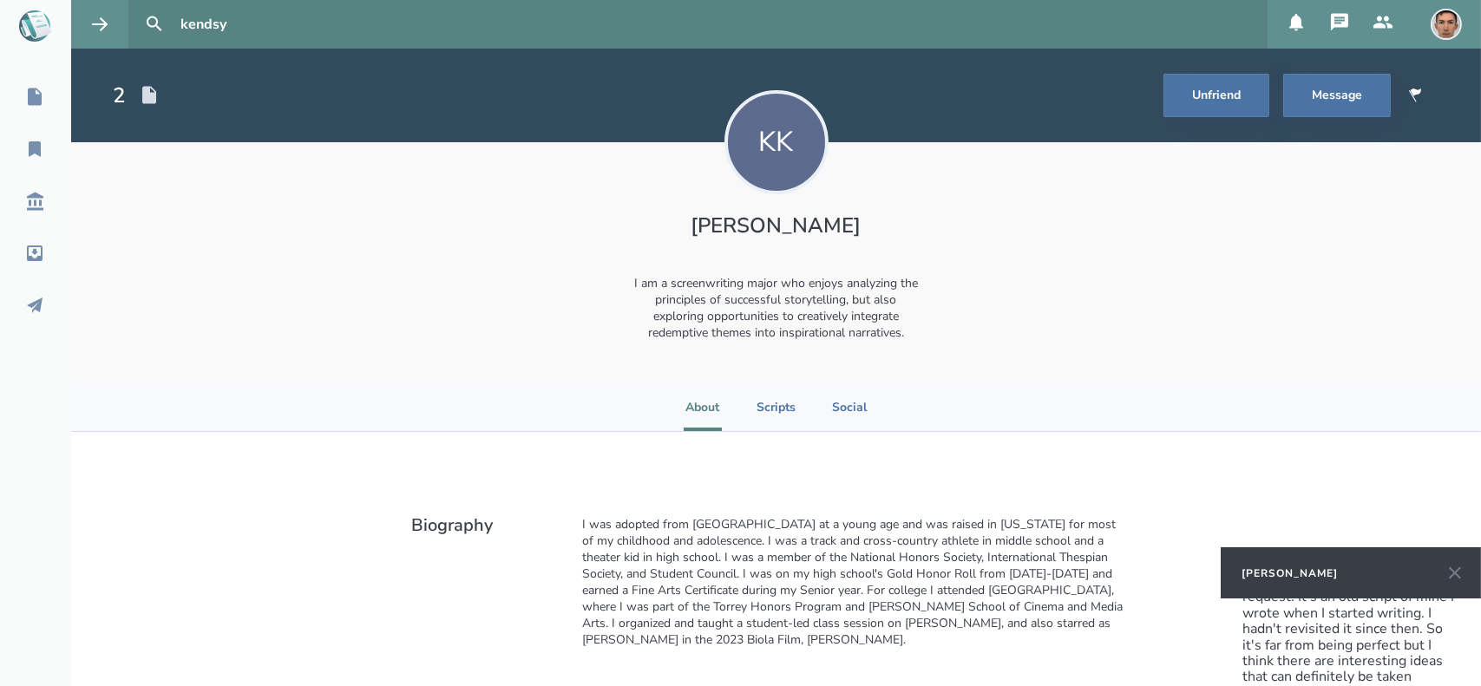
click at [1258, 624] on span "Hey Kendsy! Thanks for your request. It's an old script of mine I wrote when I …" at bounding box center [1349, 629] width 215 height 114
click at [1418, 664] on div "Hey Kendsy! Thanks for your request. It's an old script of mine I wrote when I …" at bounding box center [1351, 617] width 218 height 112
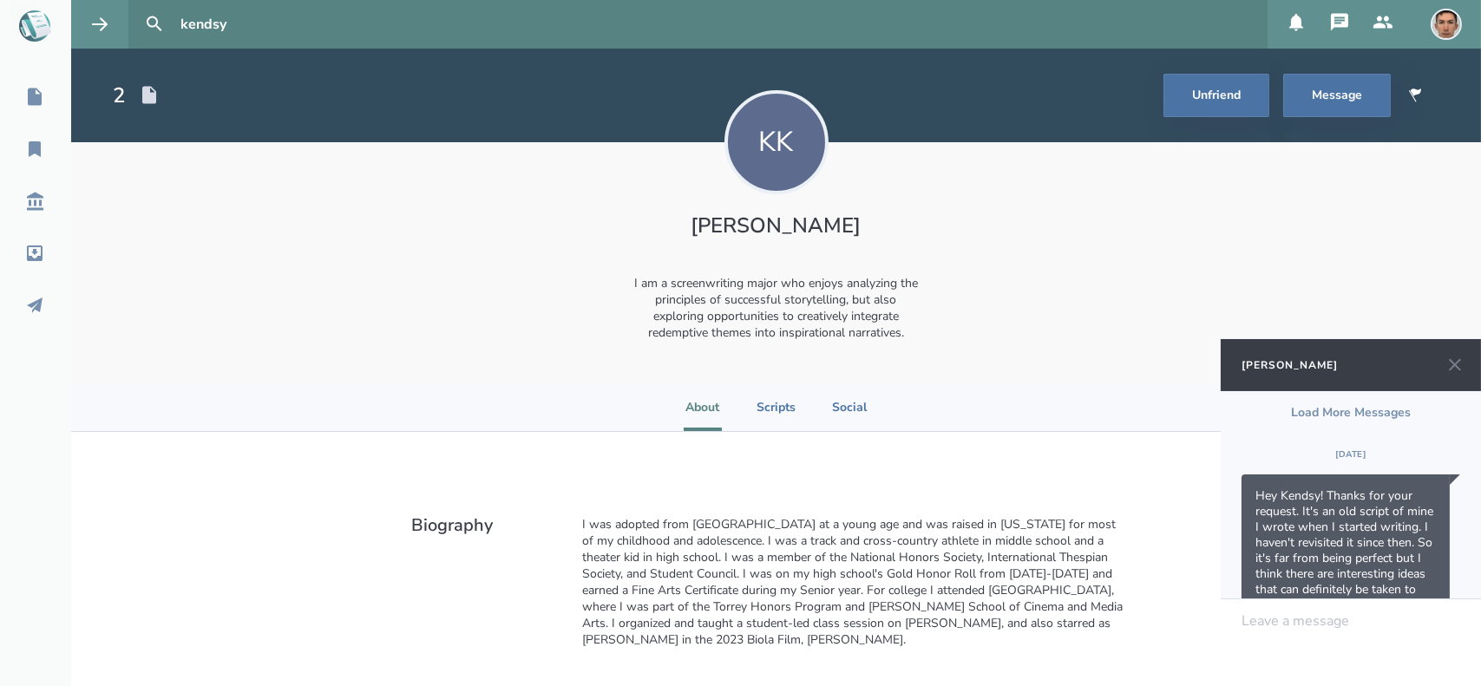
scroll to position [73, 0]
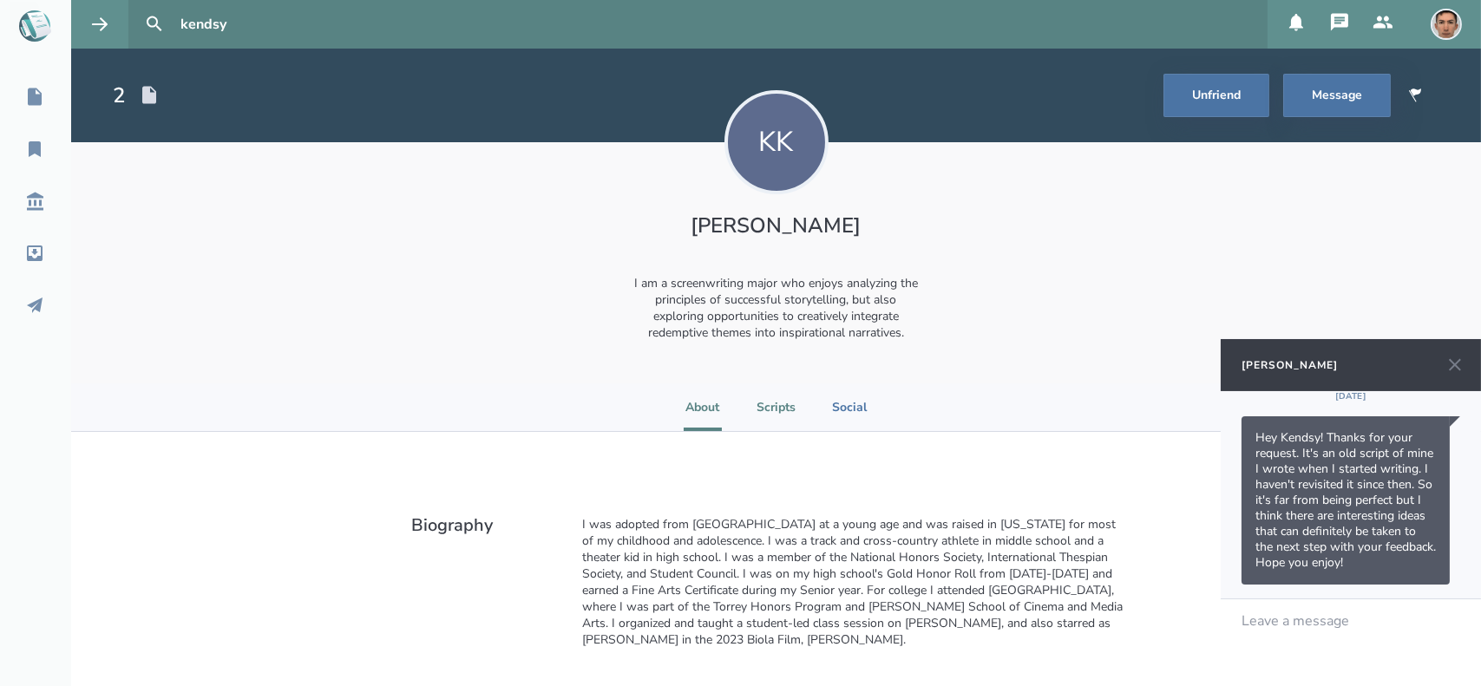
click at [768, 414] on li "Scripts" at bounding box center [775, 407] width 39 height 48
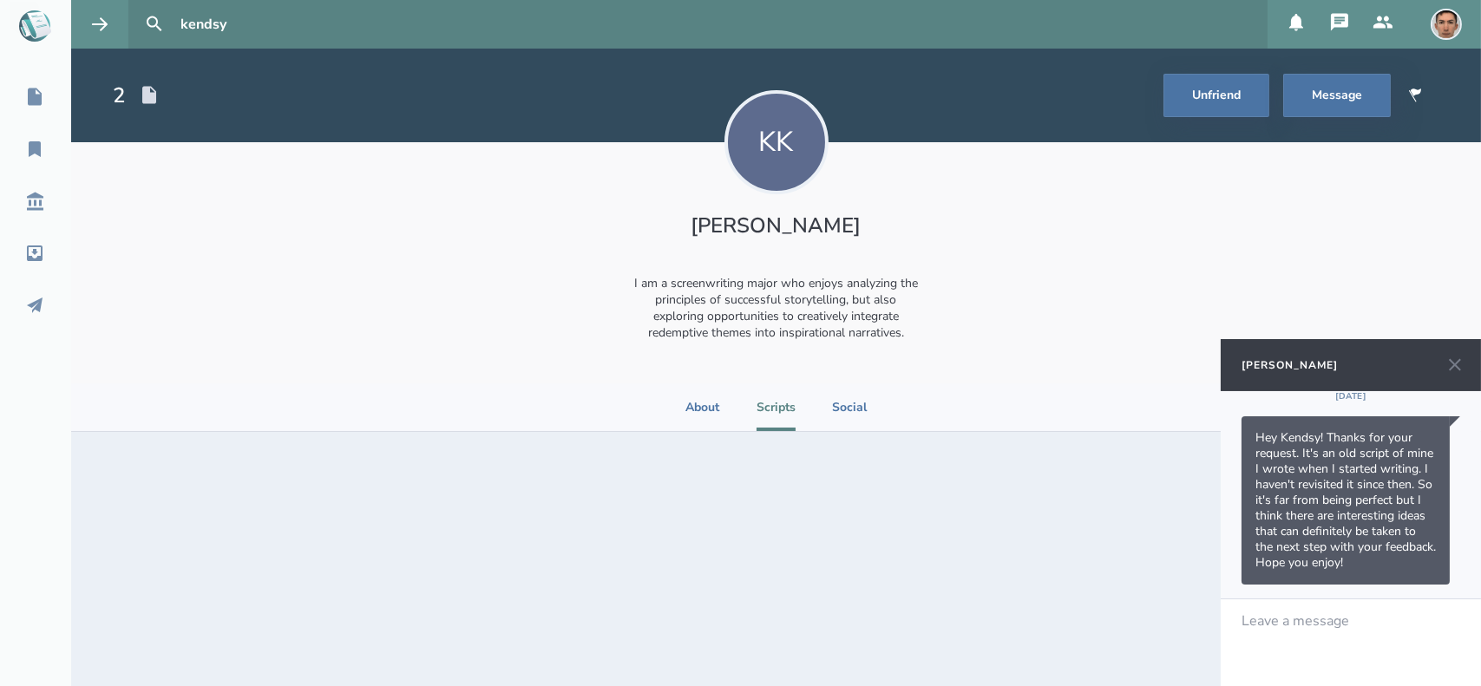
click at [767, 409] on li "Scripts" at bounding box center [775, 407] width 39 height 48
click at [848, 409] on li "Social" at bounding box center [849, 407] width 38 height 48
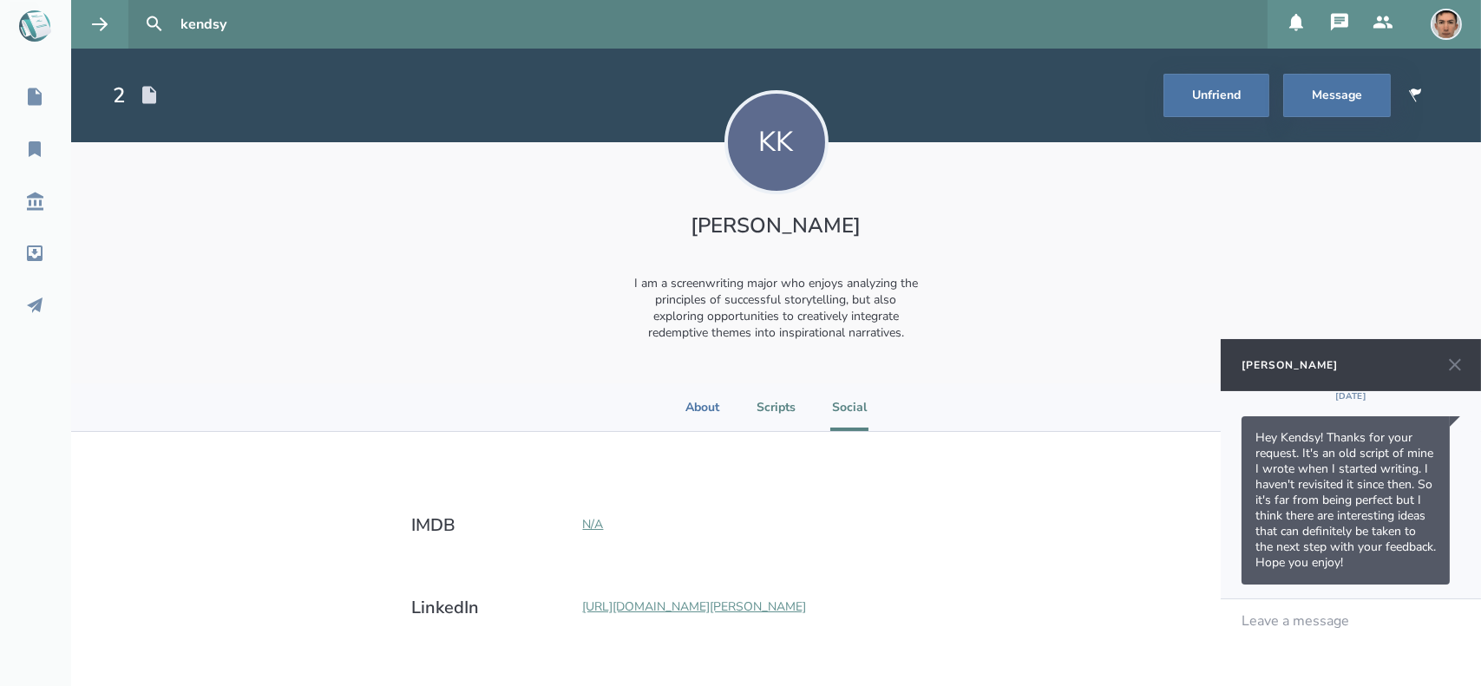
click at [772, 409] on li "Scripts" at bounding box center [775, 407] width 39 height 48
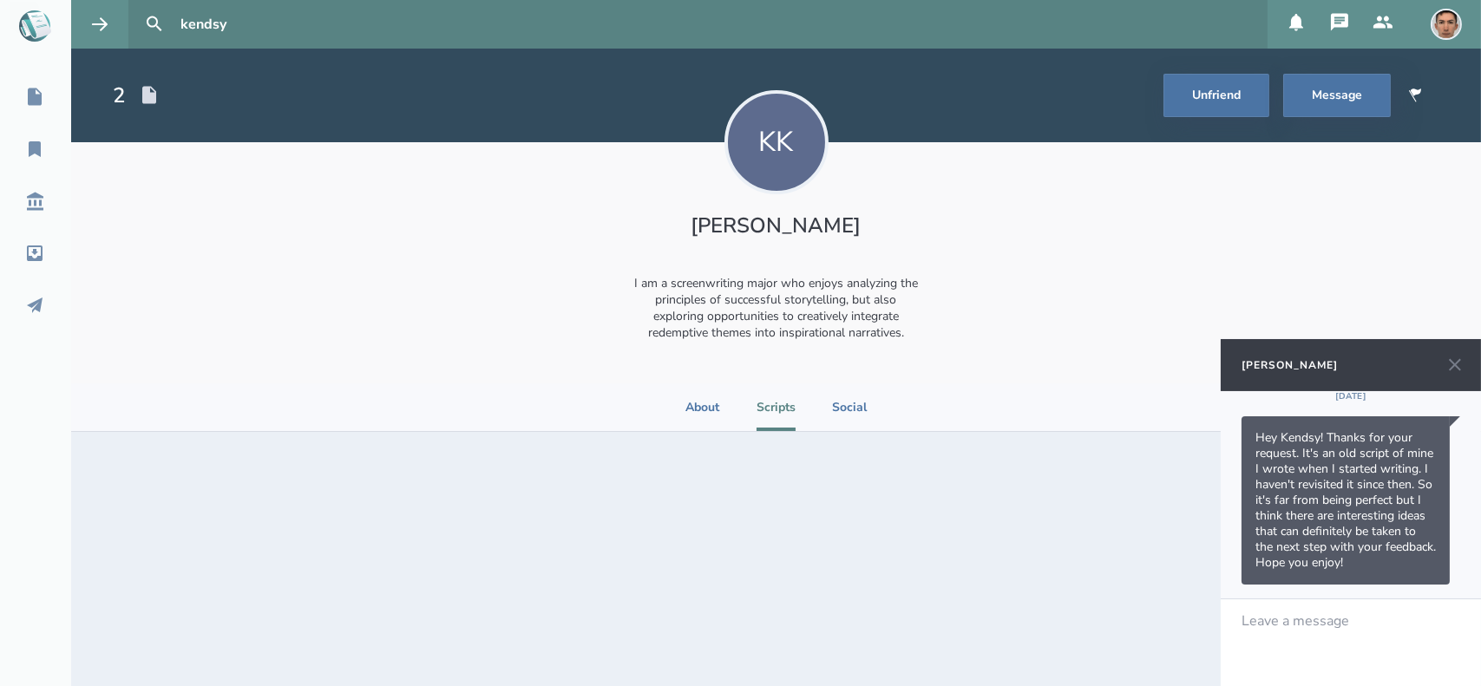
click at [741, 234] on h1 "[PERSON_NAME]" at bounding box center [776, 226] width 319 height 28
click at [29, 151] on icon at bounding box center [35, 149] width 12 height 16
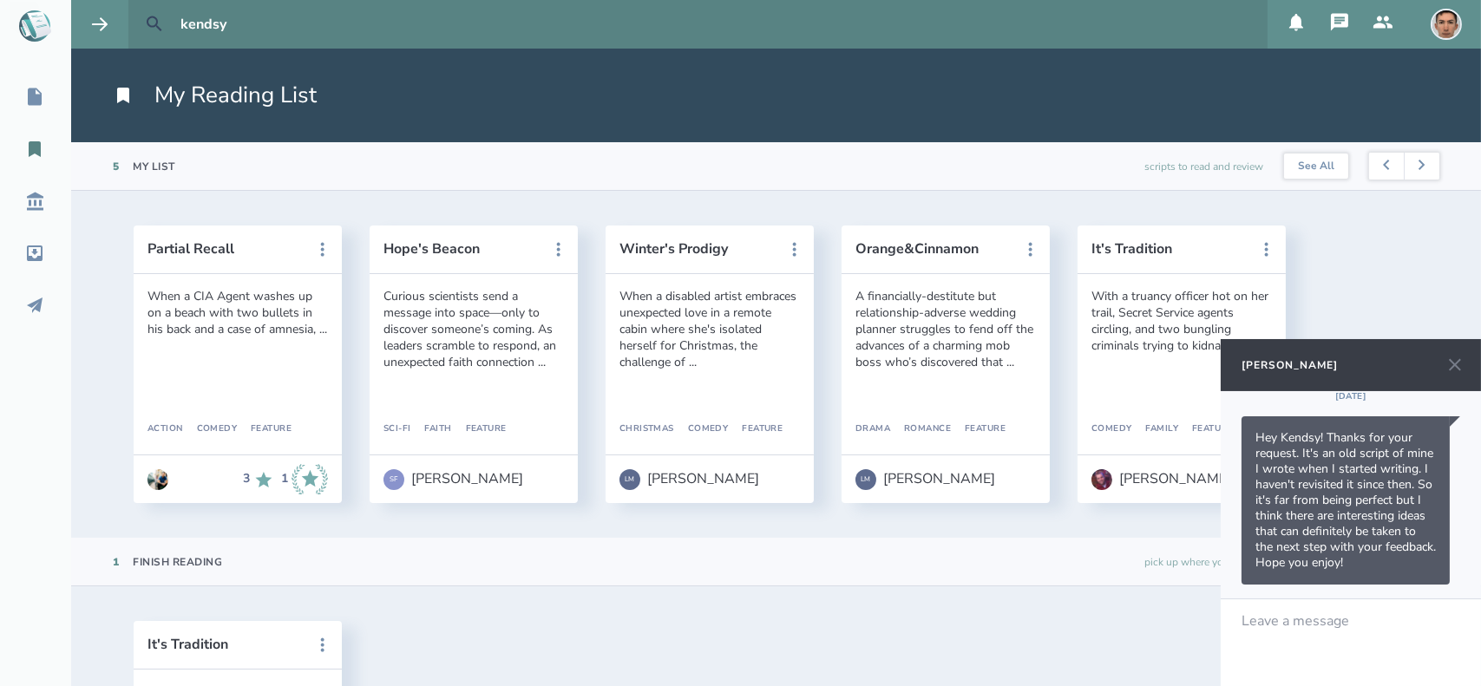
click at [148, 30] on icon at bounding box center [154, 24] width 21 height 21
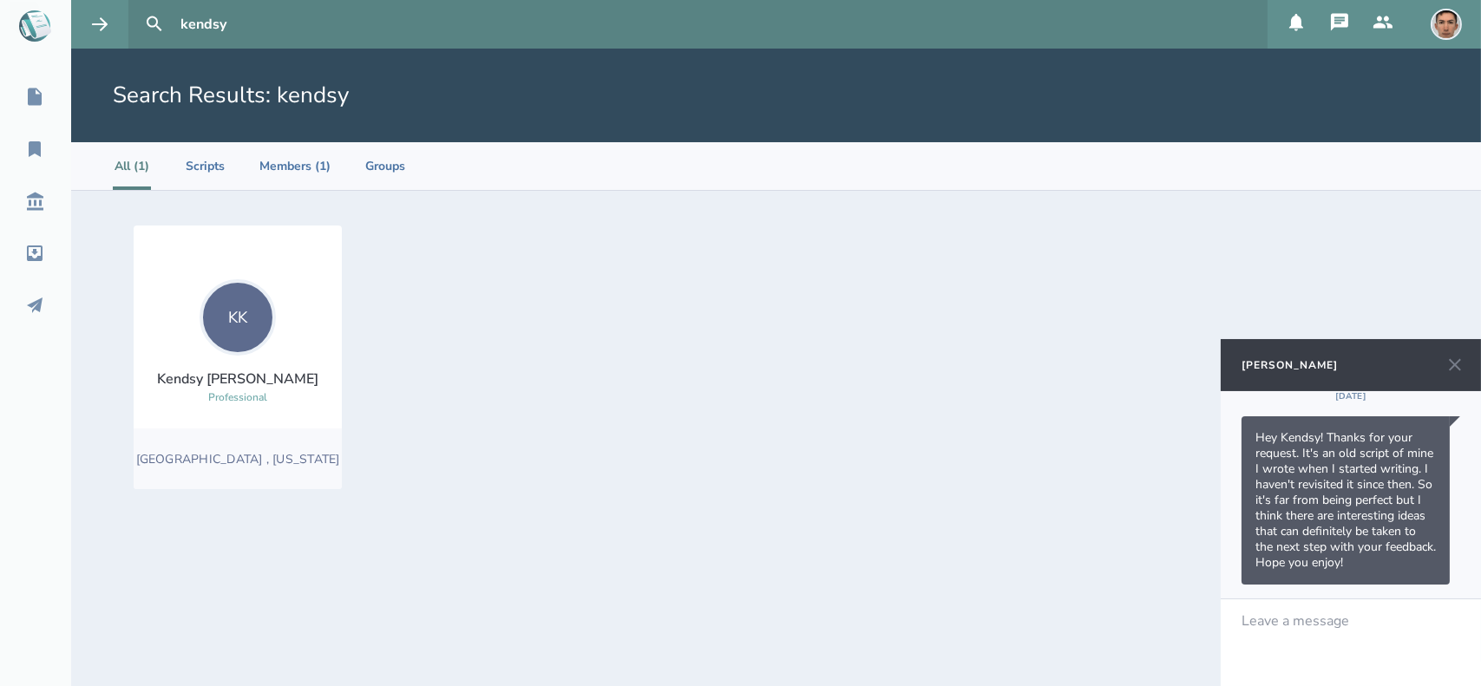
click at [250, 376] on div "[PERSON_NAME]" at bounding box center [237, 378] width 161 height 19
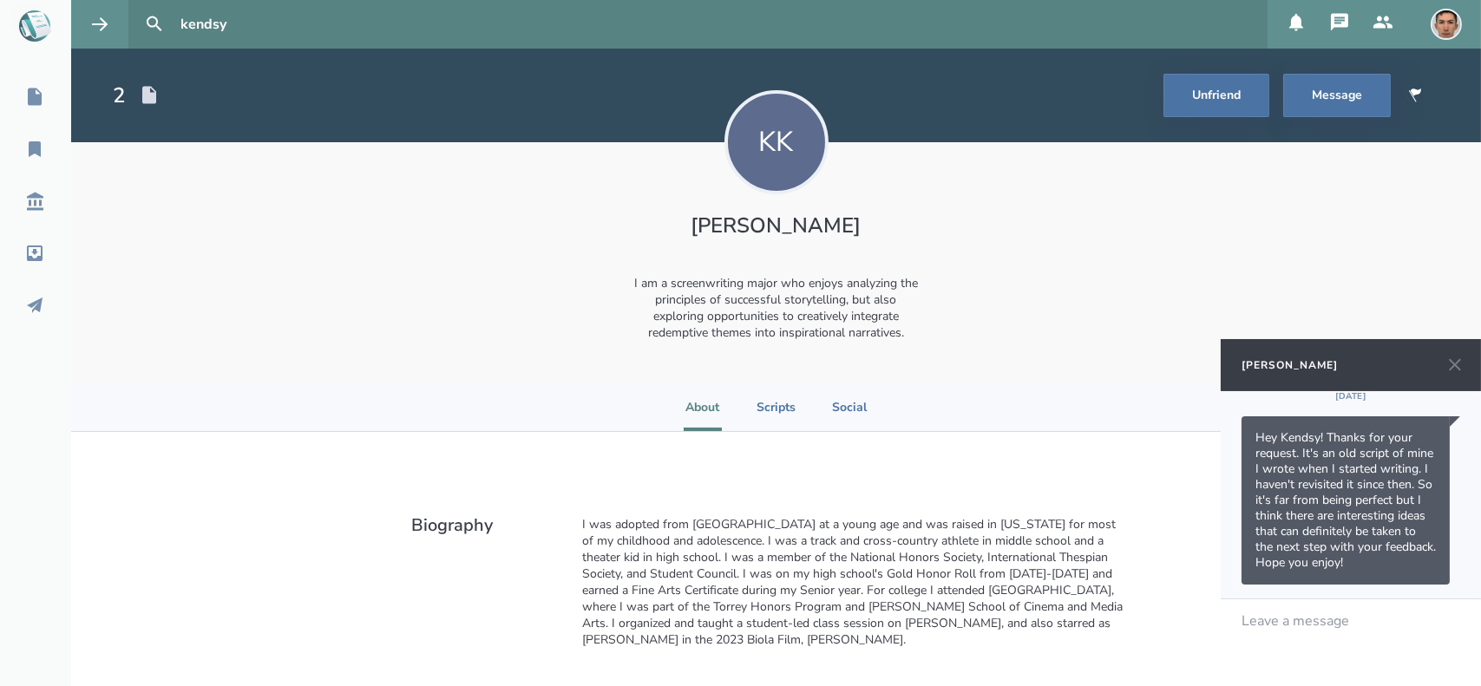
scroll to position [193, 0]
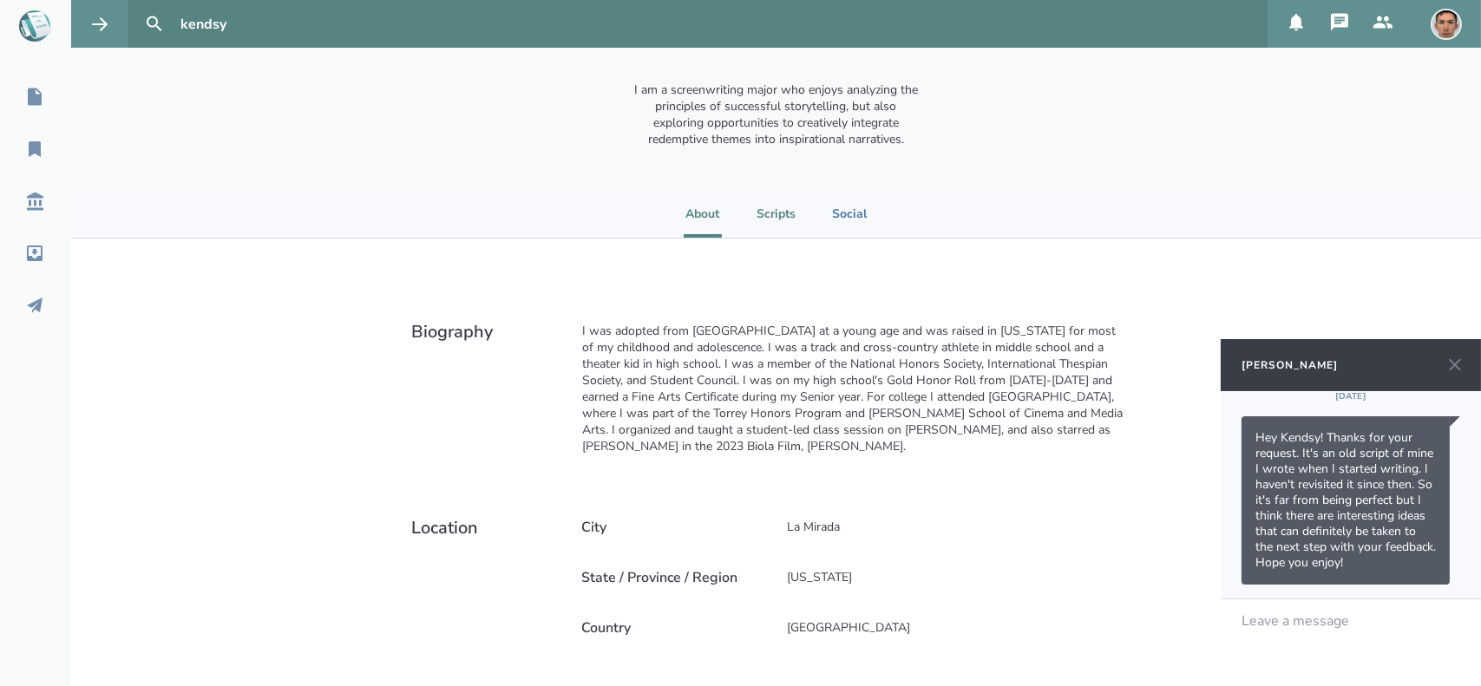
click at [776, 232] on li "Scripts" at bounding box center [775, 214] width 39 height 48
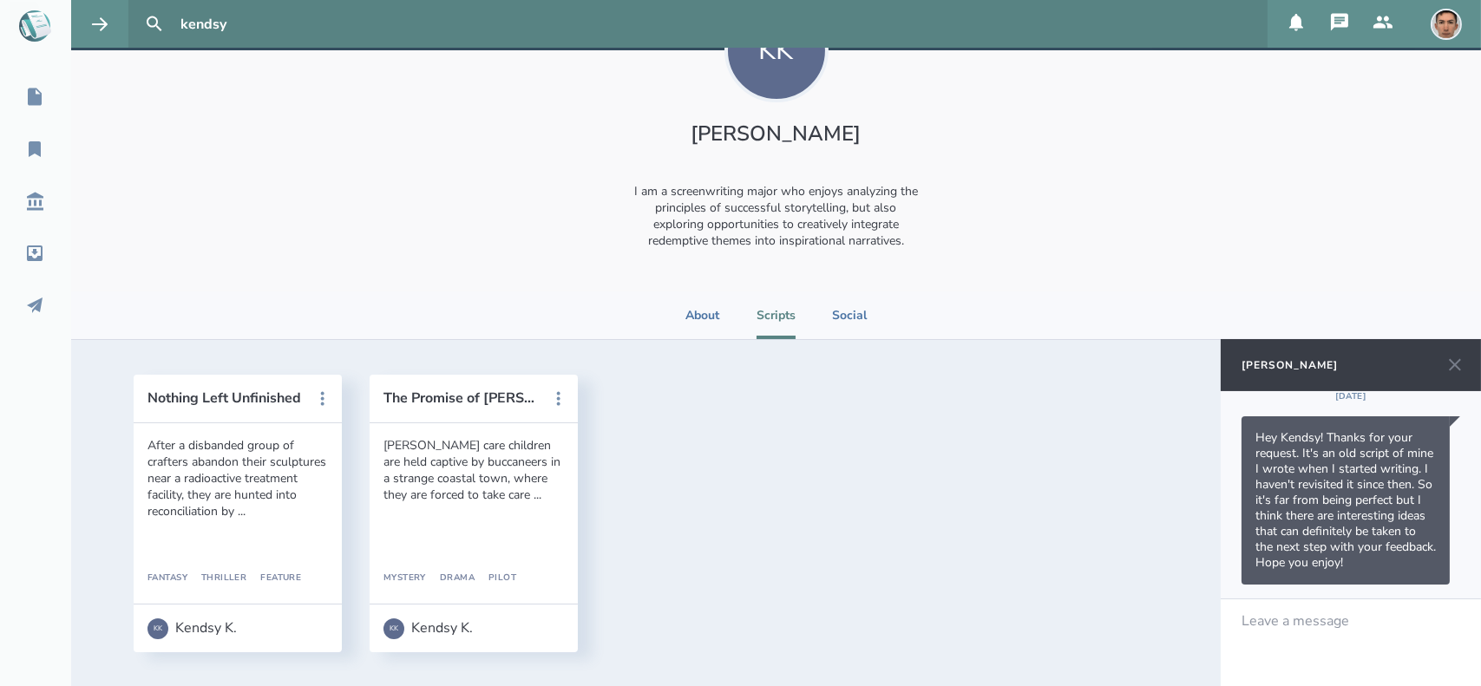
click at [1280, 631] on div "Leave a message" at bounding box center [1350, 642] width 260 height 87
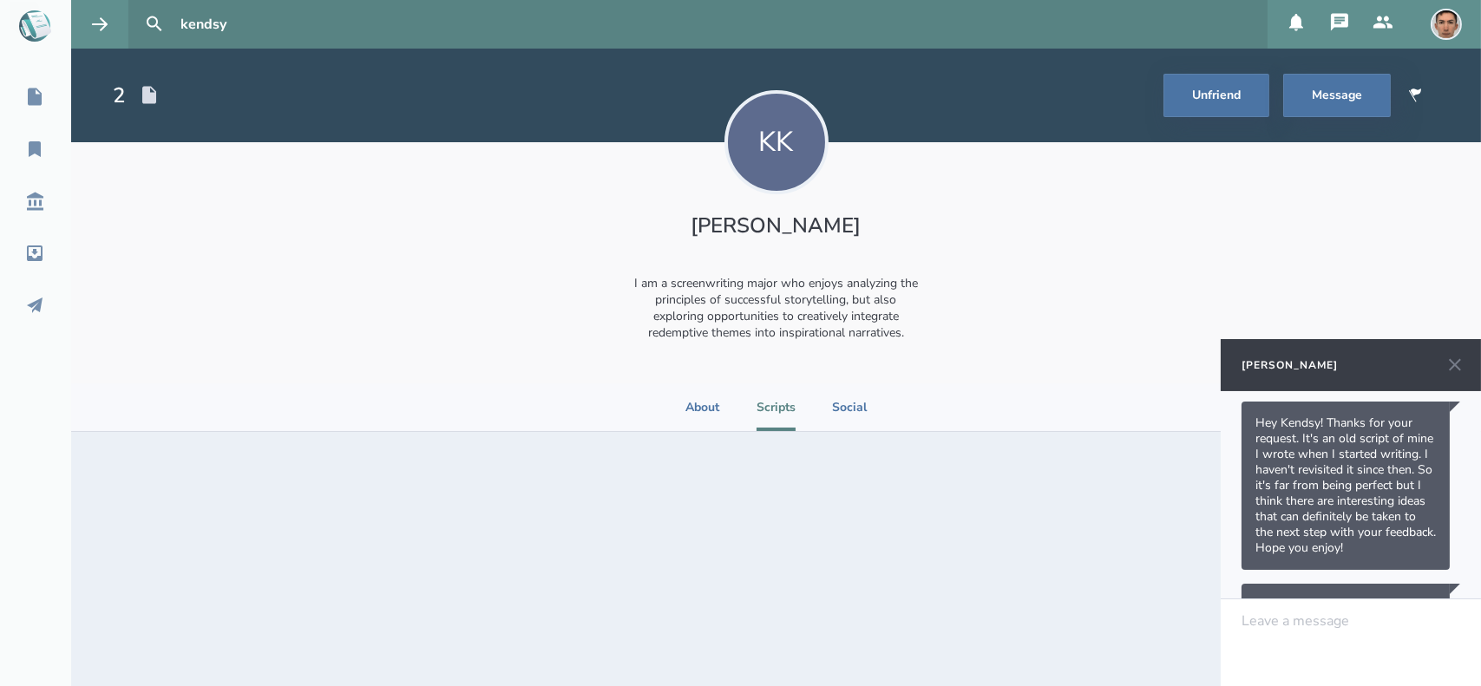
scroll to position [0, 0]
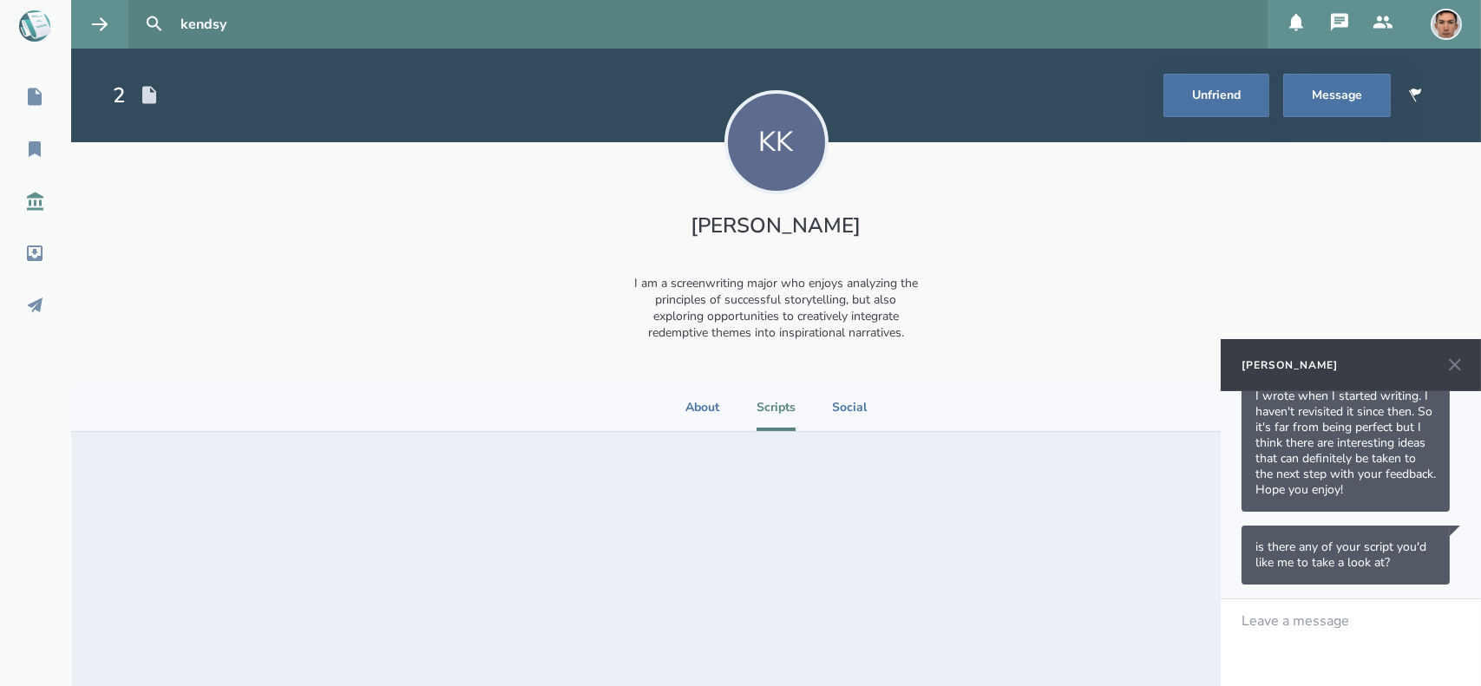
click at [33, 204] on icon at bounding box center [34, 201] width 21 height 21
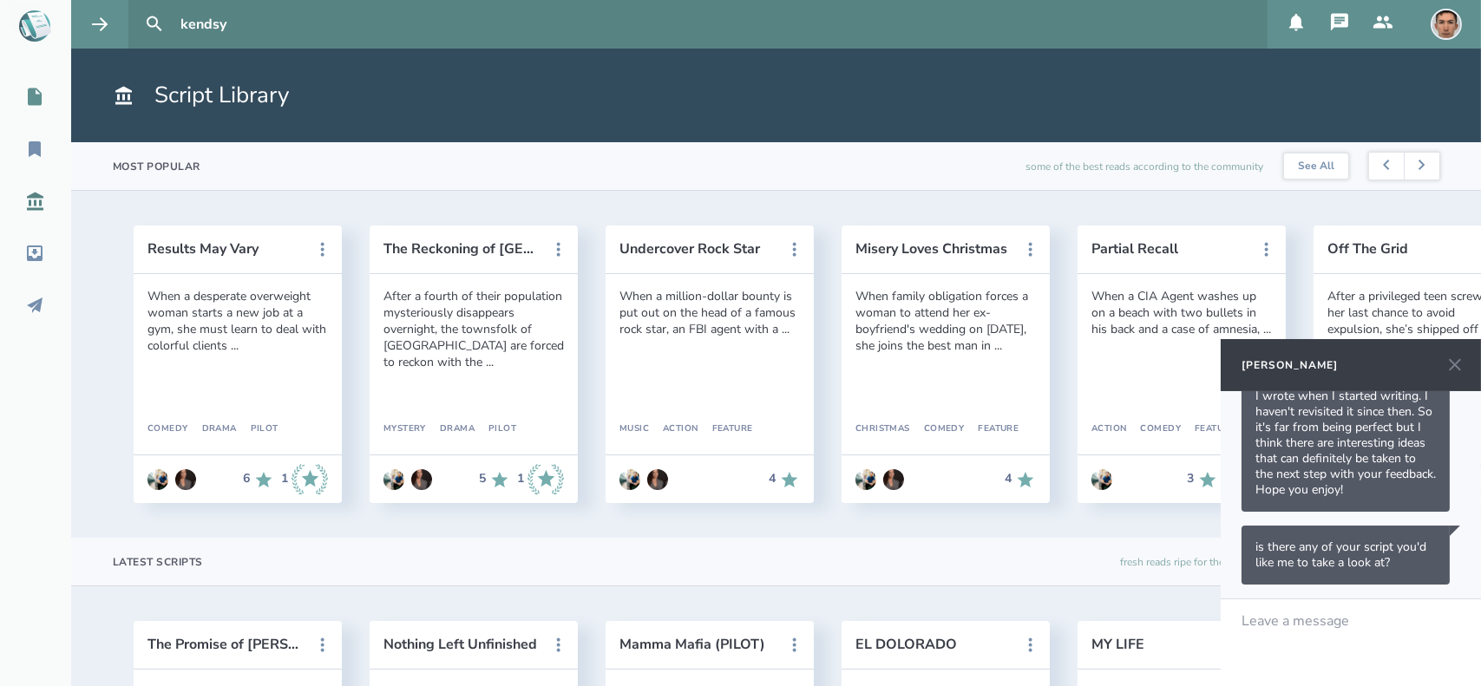
click at [28, 113] on link "My Scripts" at bounding box center [35, 97] width 71 height 38
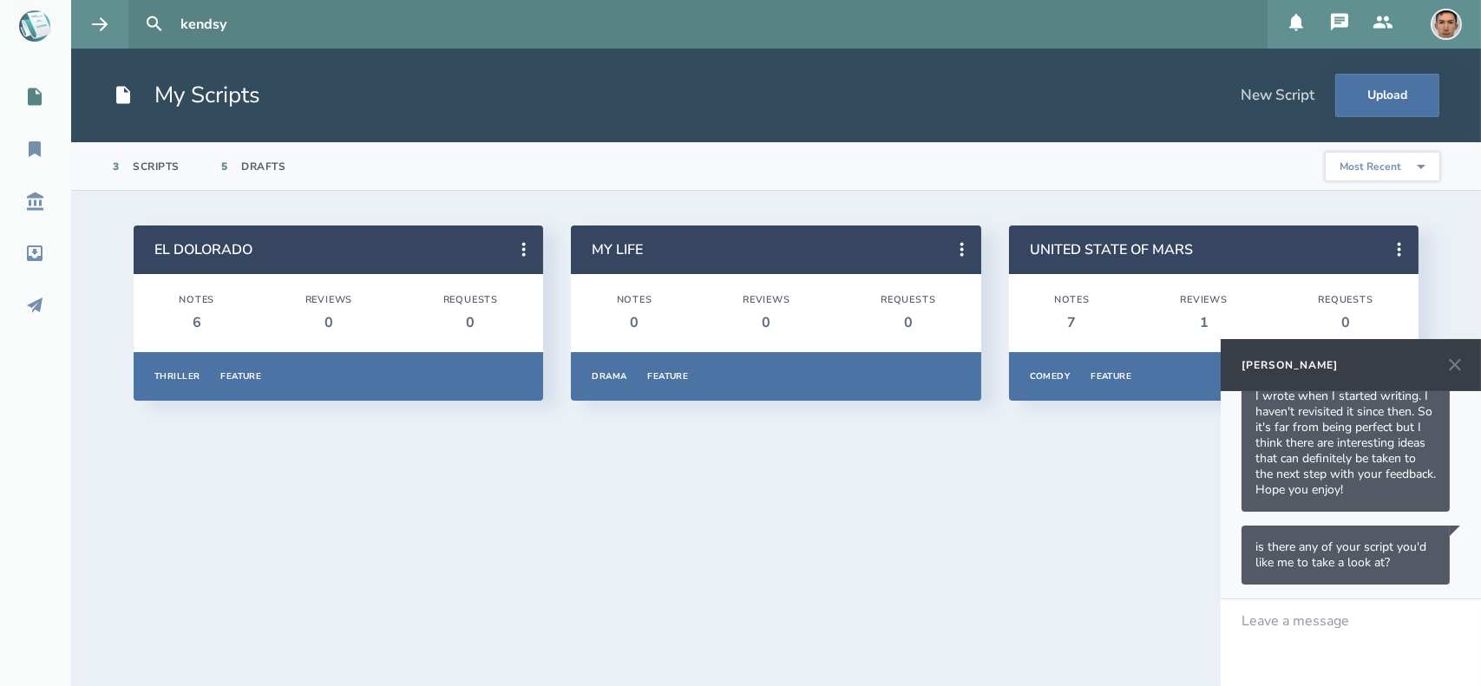
click at [1461, 360] on icon at bounding box center [1454, 365] width 21 height 21
